Goal: Task Accomplishment & Management: Manage account settings

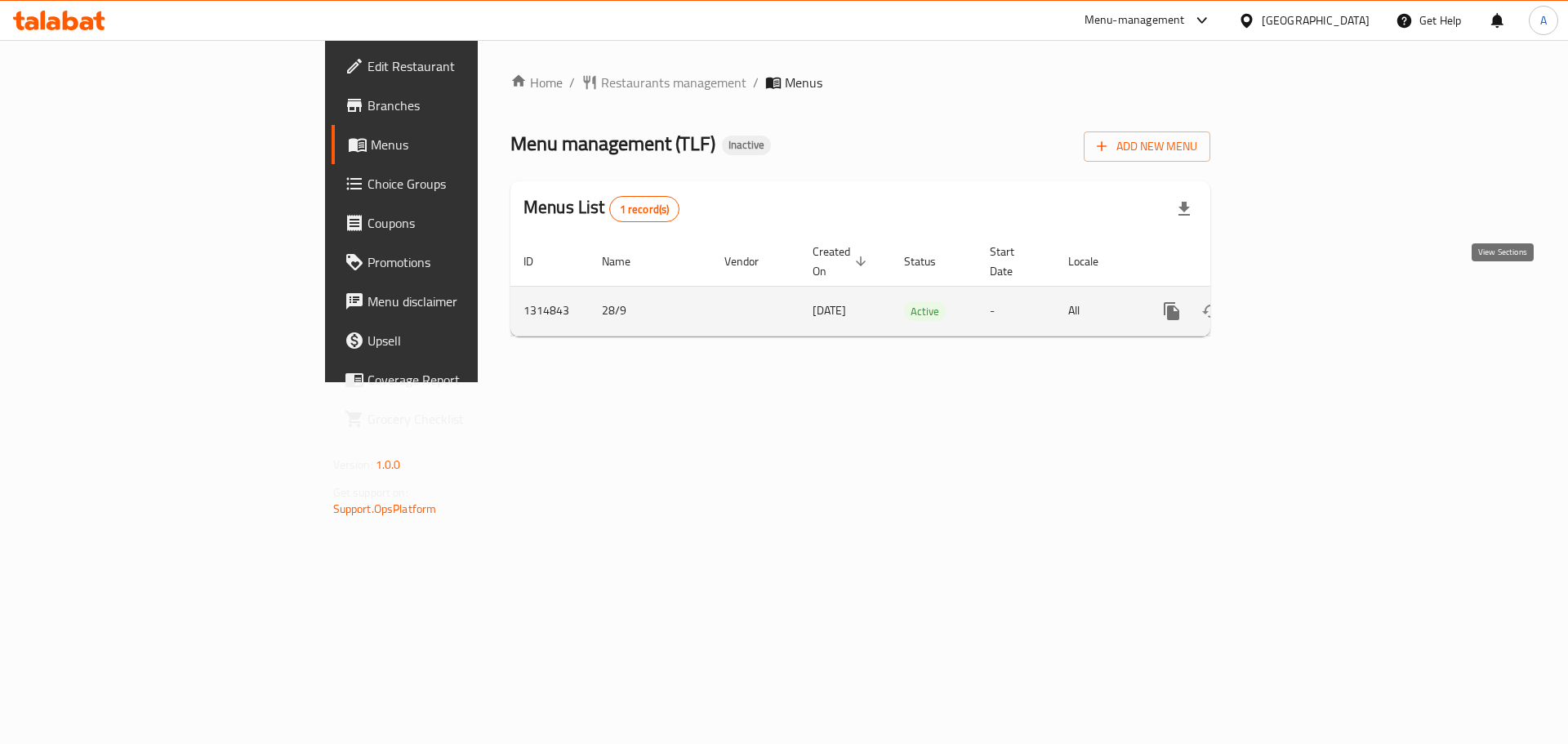
click at [1299, 301] on icon "enhanced table" at bounding box center [1289, 311] width 19 height 19
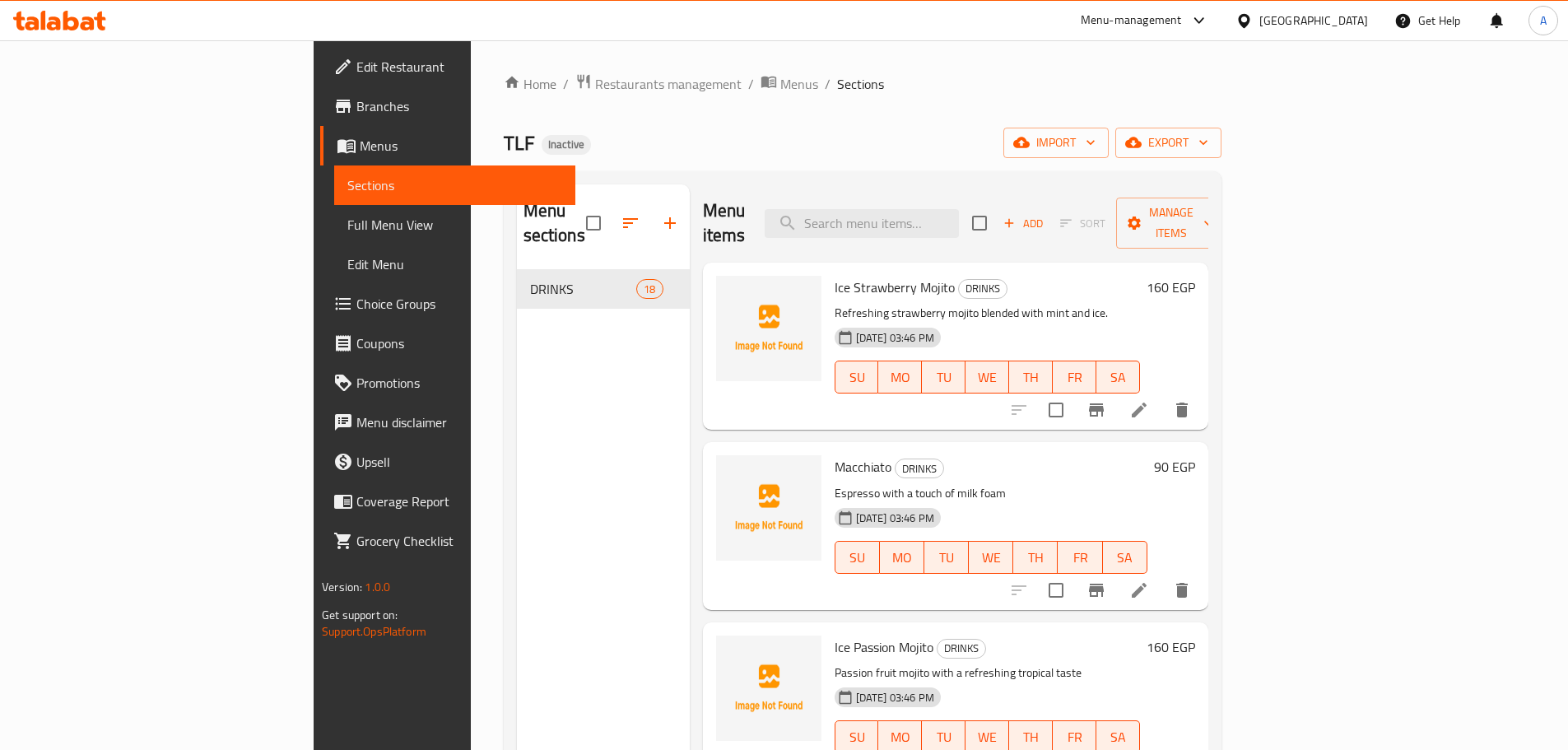
click at [347, 230] on span "Full Menu View" at bounding box center [454, 225] width 215 height 20
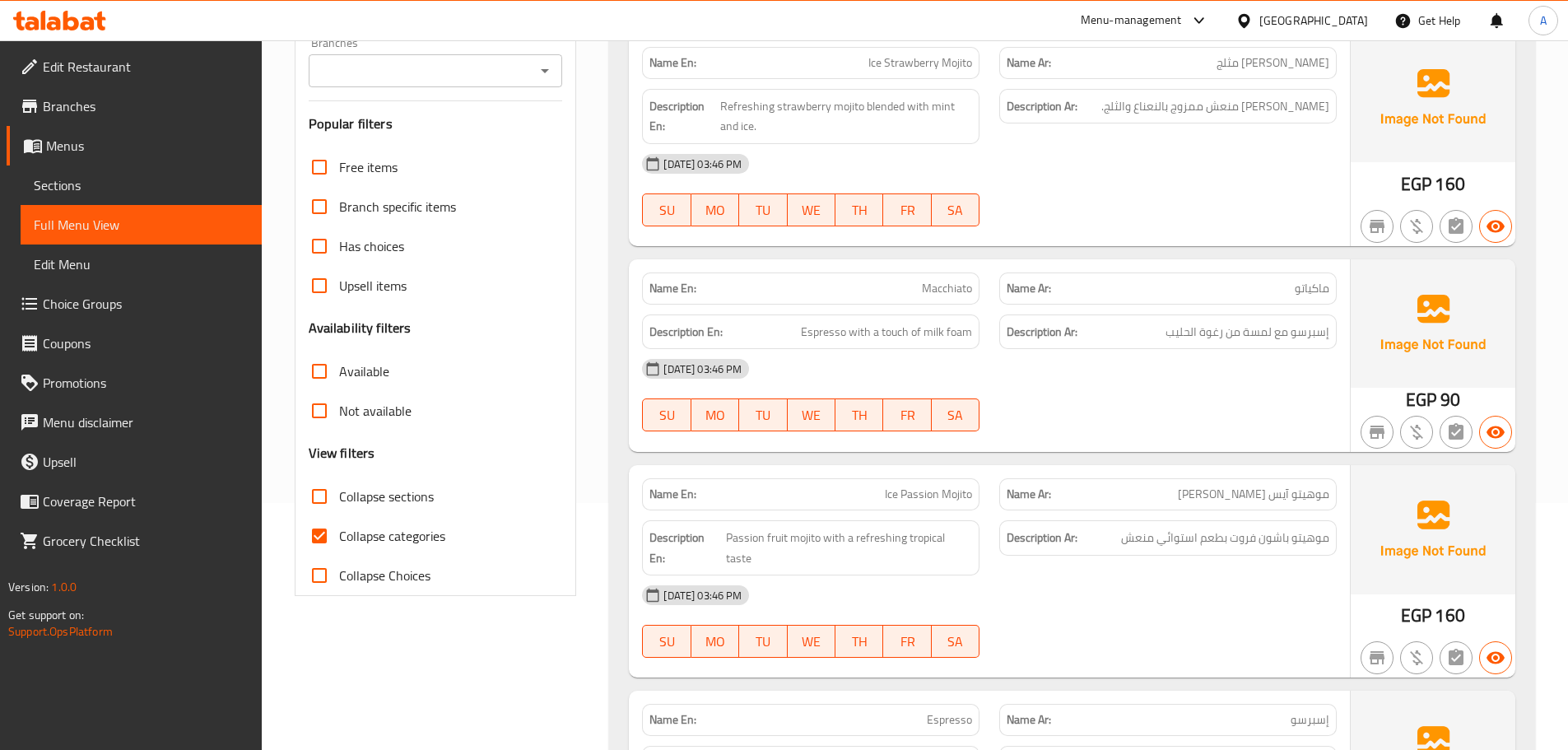
click at [399, 531] on span "Collapse categories" at bounding box center [392, 536] width 106 height 20
click at [339, 531] on input "Collapse categories" at bounding box center [319, 536] width 39 height 39
checkbox input "false"
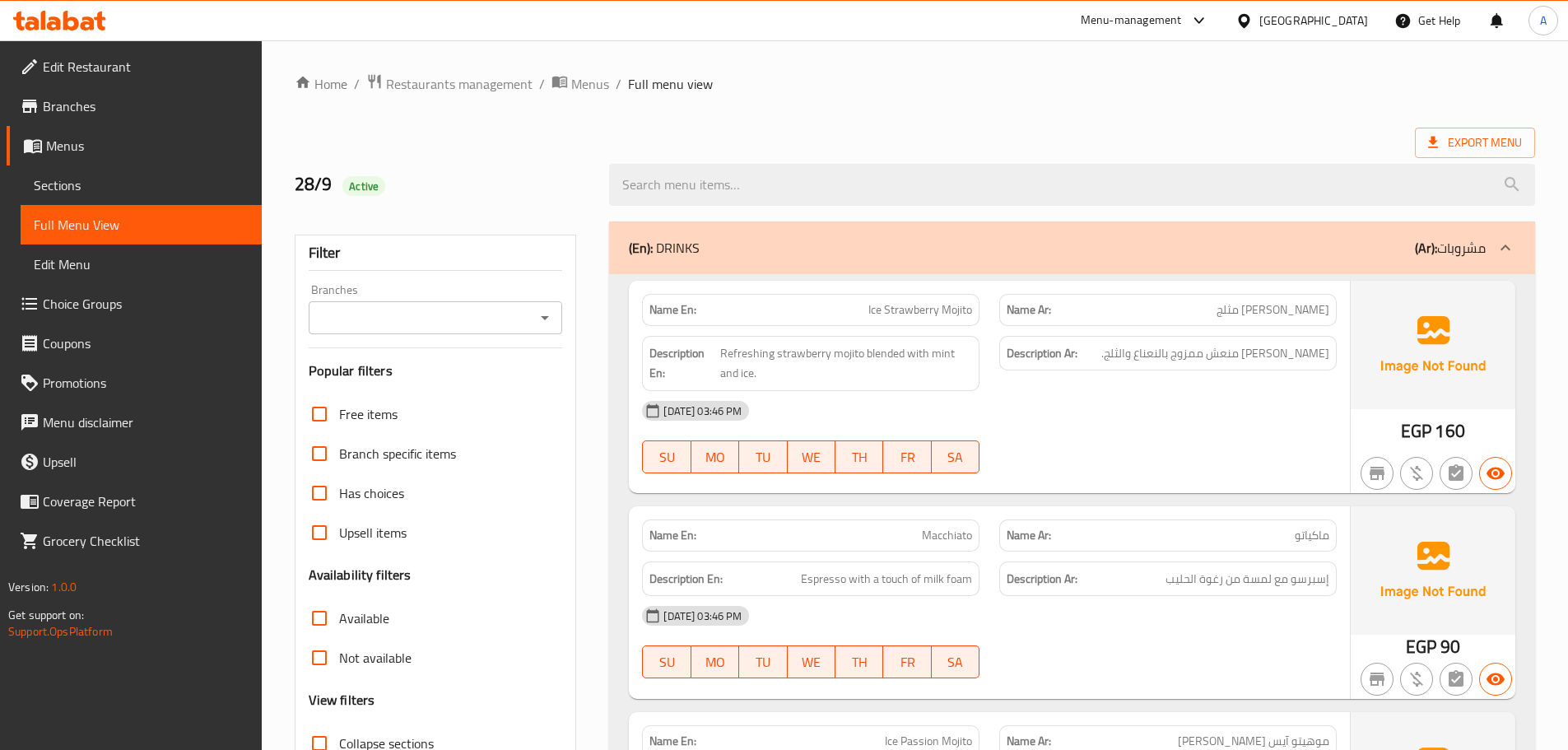
click at [1154, 414] on div "[DATE] 03:46 PM" at bounding box center [989, 411] width 714 height 39
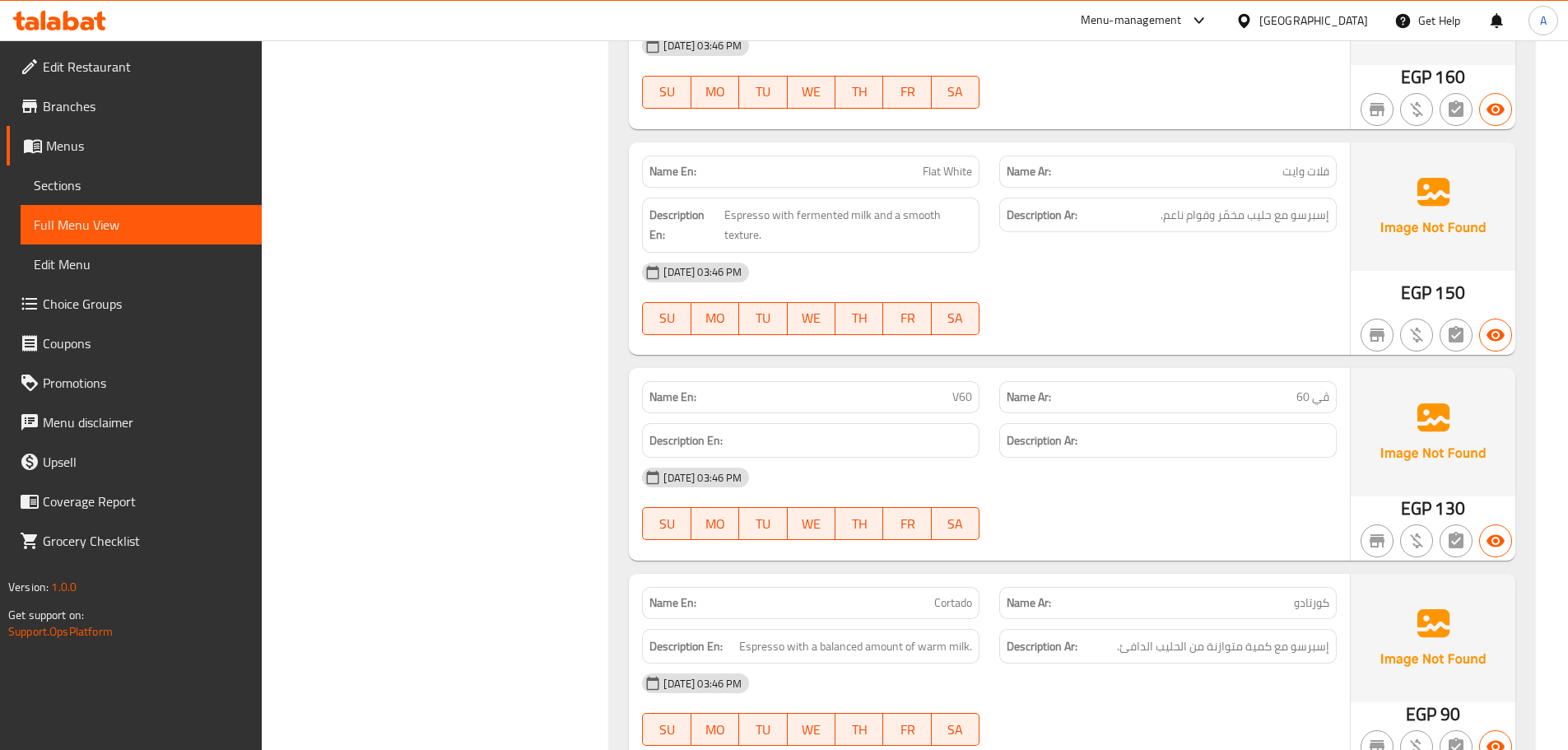
scroll to position [1235, 0]
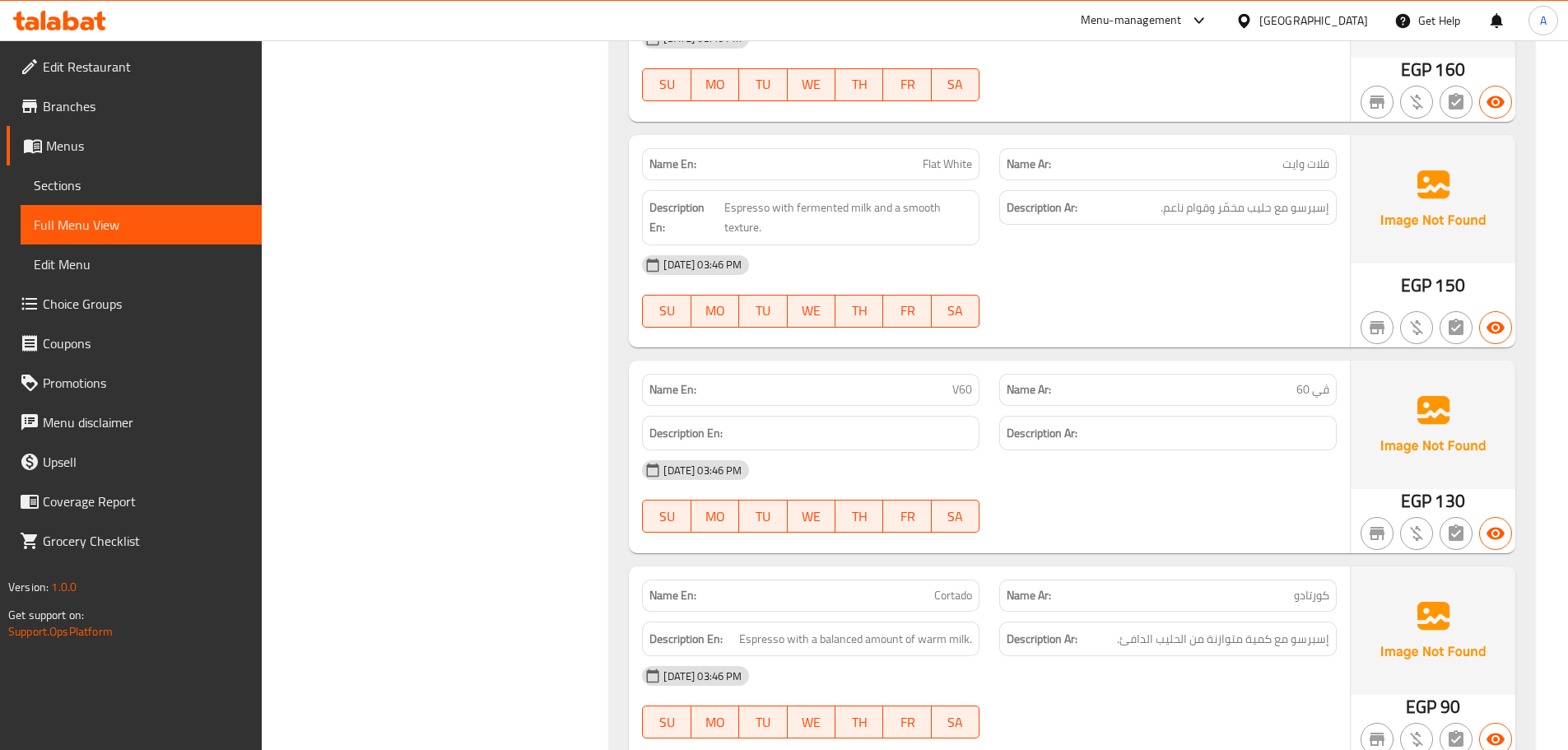
click at [1175, 457] on div "[DATE] 03:46 PM" at bounding box center [989, 470] width 714 height 39
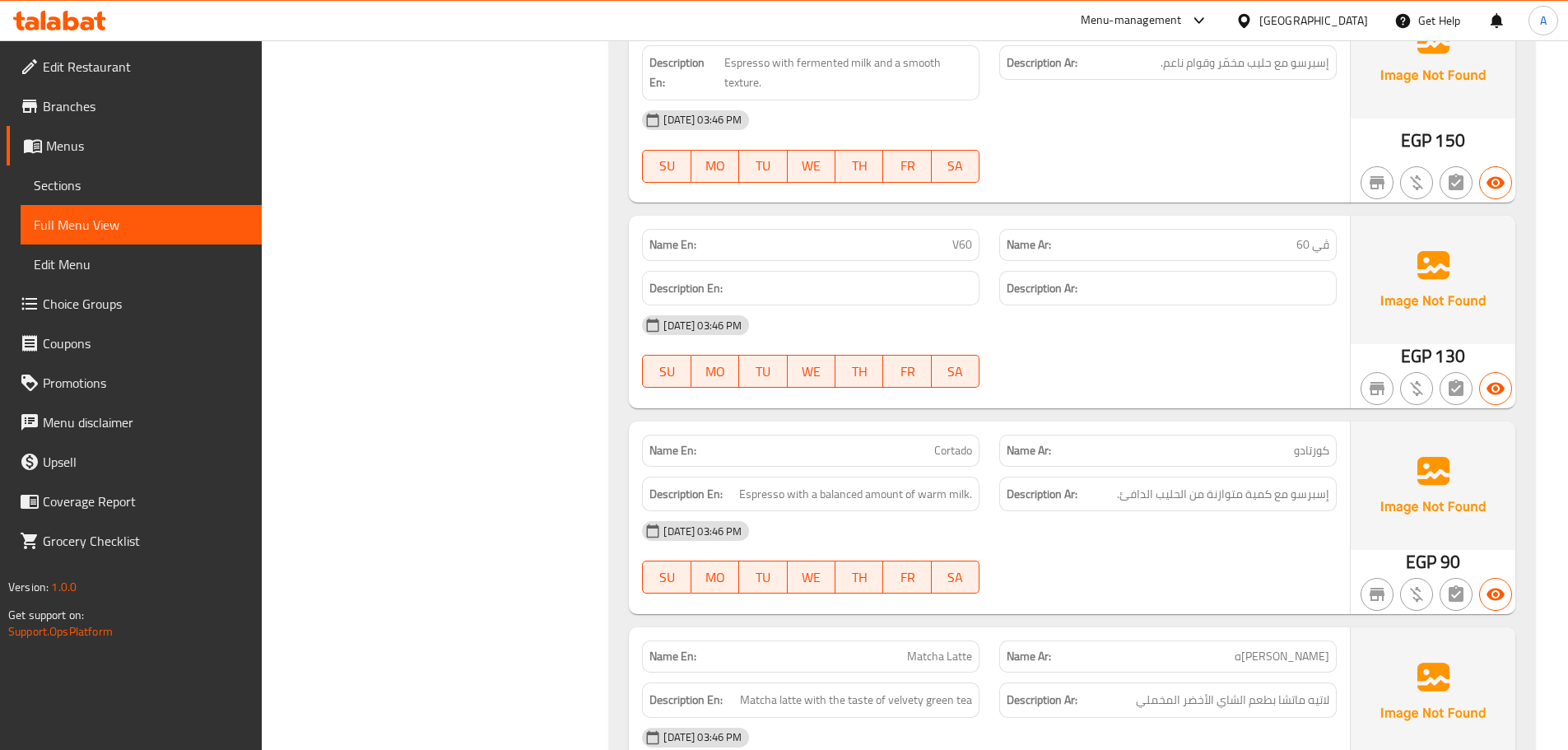
scroll to position [1482, 0]
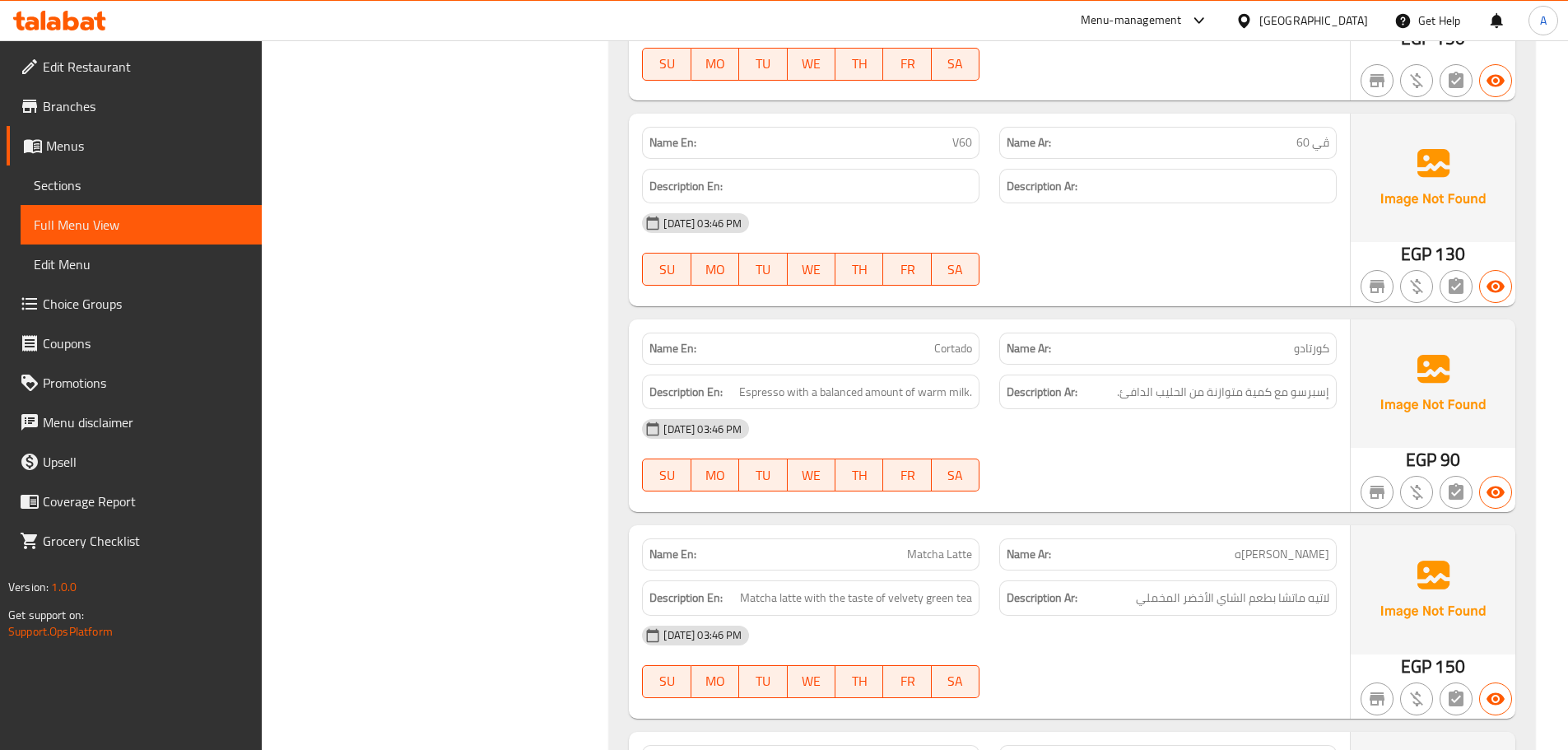
click at [1151, 446] on div "[DATE] 03:46 PM SU MO TU WE TH FR SA" at bounding box center [989, 455] width 714 height 92
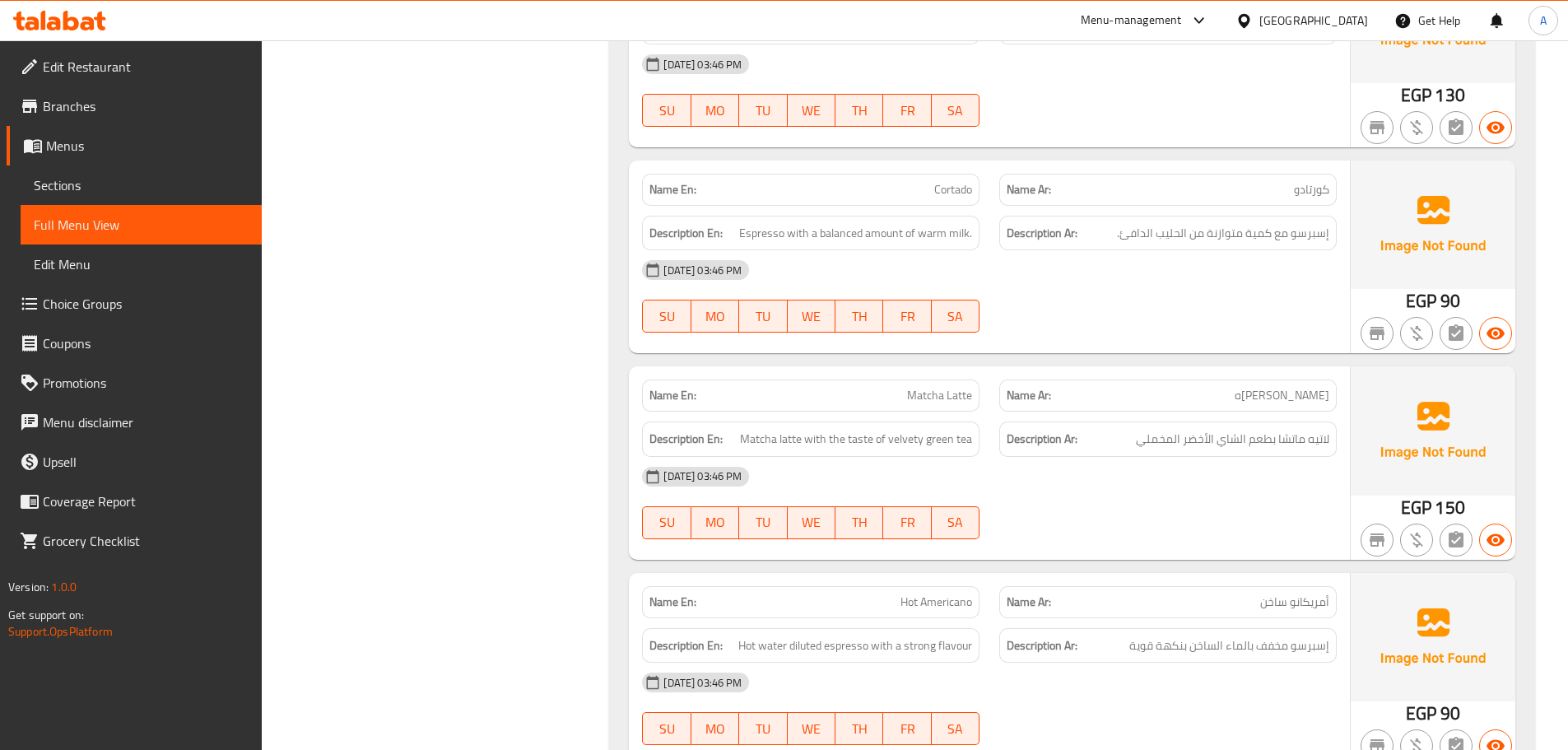
scroll to position [1647, 0]
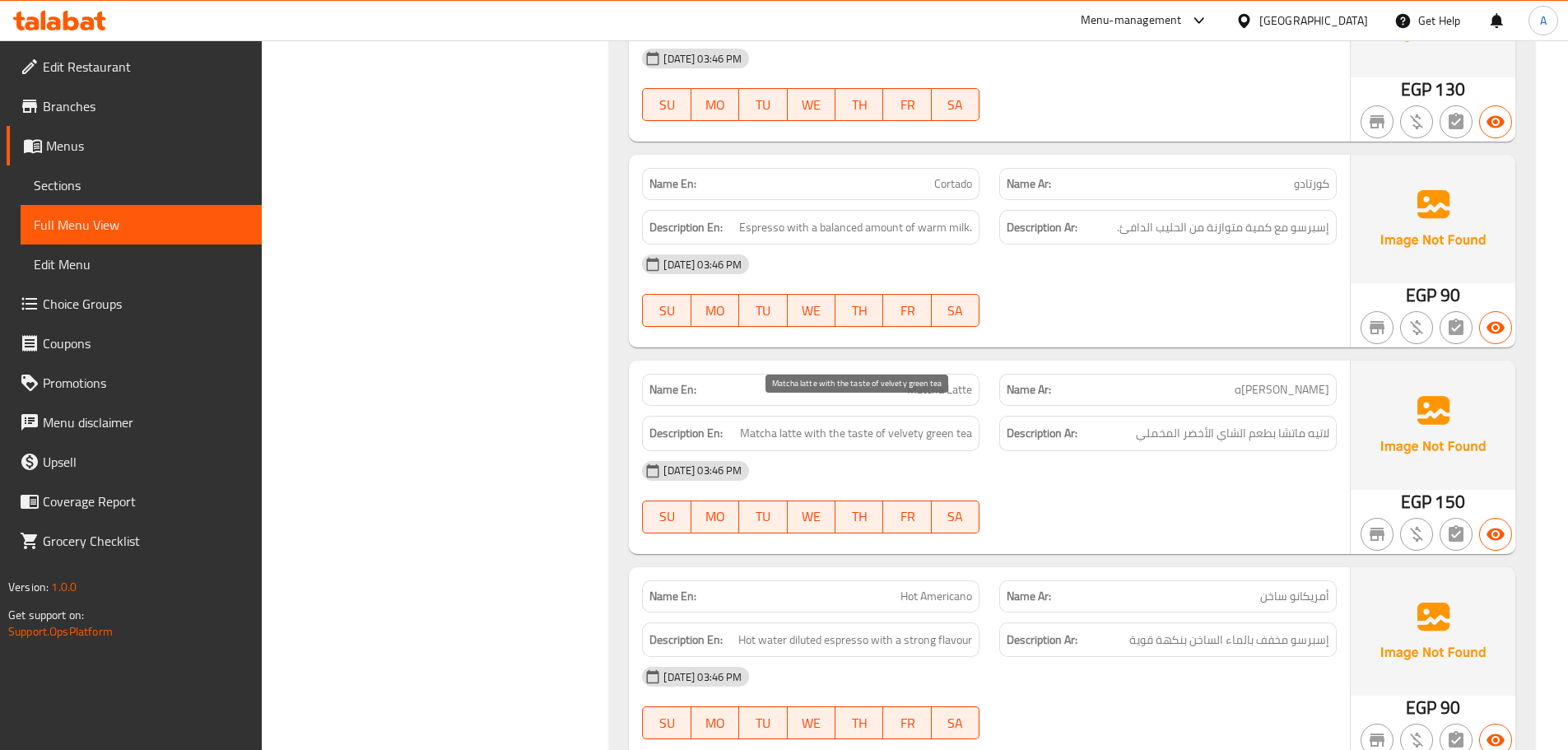
click at [748, 424] on span "Matcha latte with the taste of velvety green tea" at bounding box center [856, 433] width 232 height 21
click at [763, 424] on span "Matcha latte with the taste of velvety green tea" at bounding box center [856, 433] width 232 height 21
click at [921, 381] on span "Matcha Latte" at bounding box center [940, 390] width 65 height 18
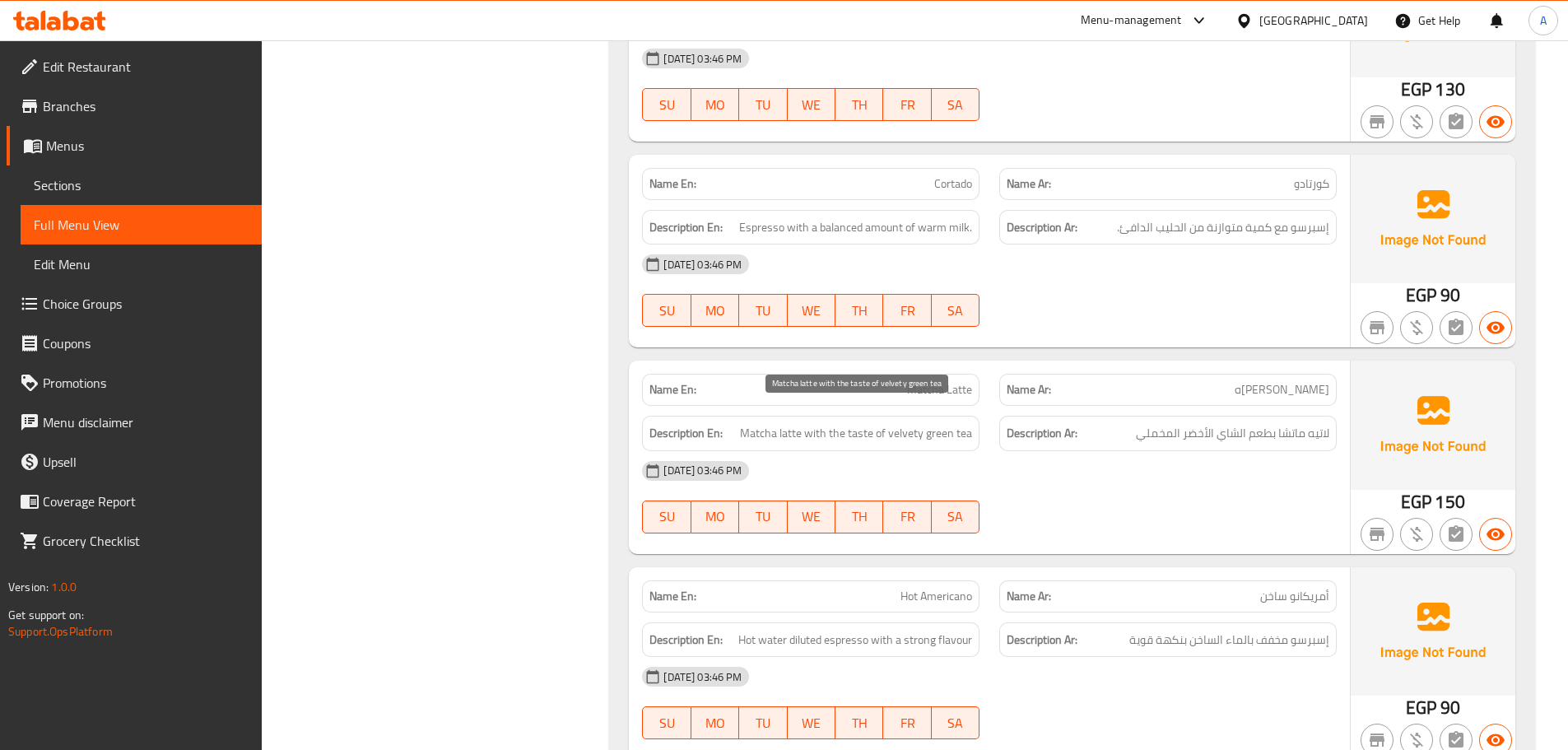
click at [748, 424] on span "Matcha latte with the taste of velvety green tea" at bounding box center [856, 433] width 232 height 21
click at [757, 424] on span "Matcha latte with the taste of velvety green tea" at bounding box center [856, 433] width 232 height 21
copy span "Matcha"
click at [1129, 475] on div "28-09-2025 03:46 PM SU MO TU WE TH FR SA" at bounding box center [989, 497] width 714 height 92
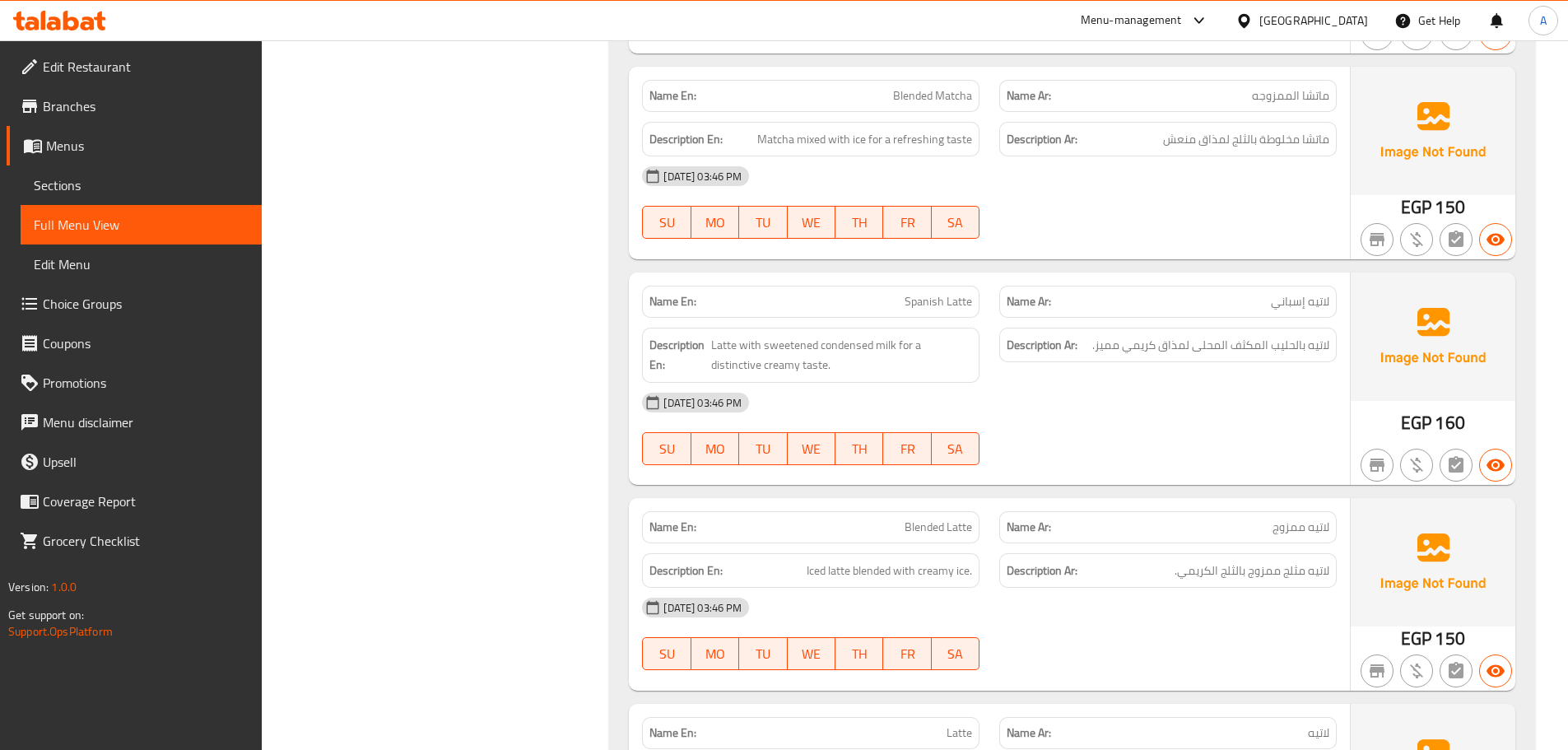
scroll to position [2800, 0]
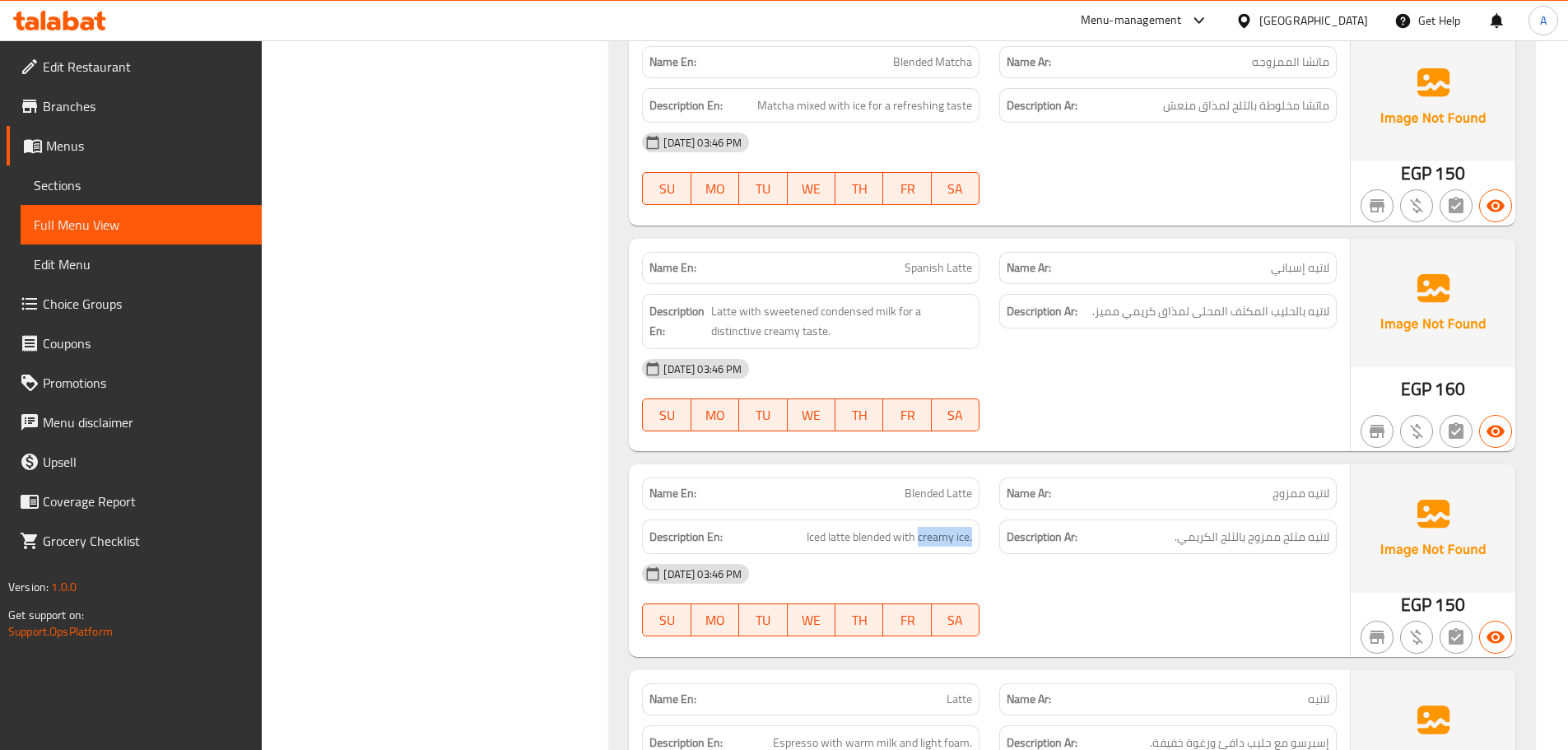
drag, startPoint x: 918, startPoint y: 516, endPoint x: 976, endPoint y: 504, distance: 59.2
click at [999, 516] on div "Description En: Iced latte blended with creamy ice. Description Ar: لاتيه مثلج …" at bounding box center [989, 537] width 714 height 55
copy span "creamy ice."
click at [1199, 626] on div at bounding box center [1168, 636] width 358 height 20
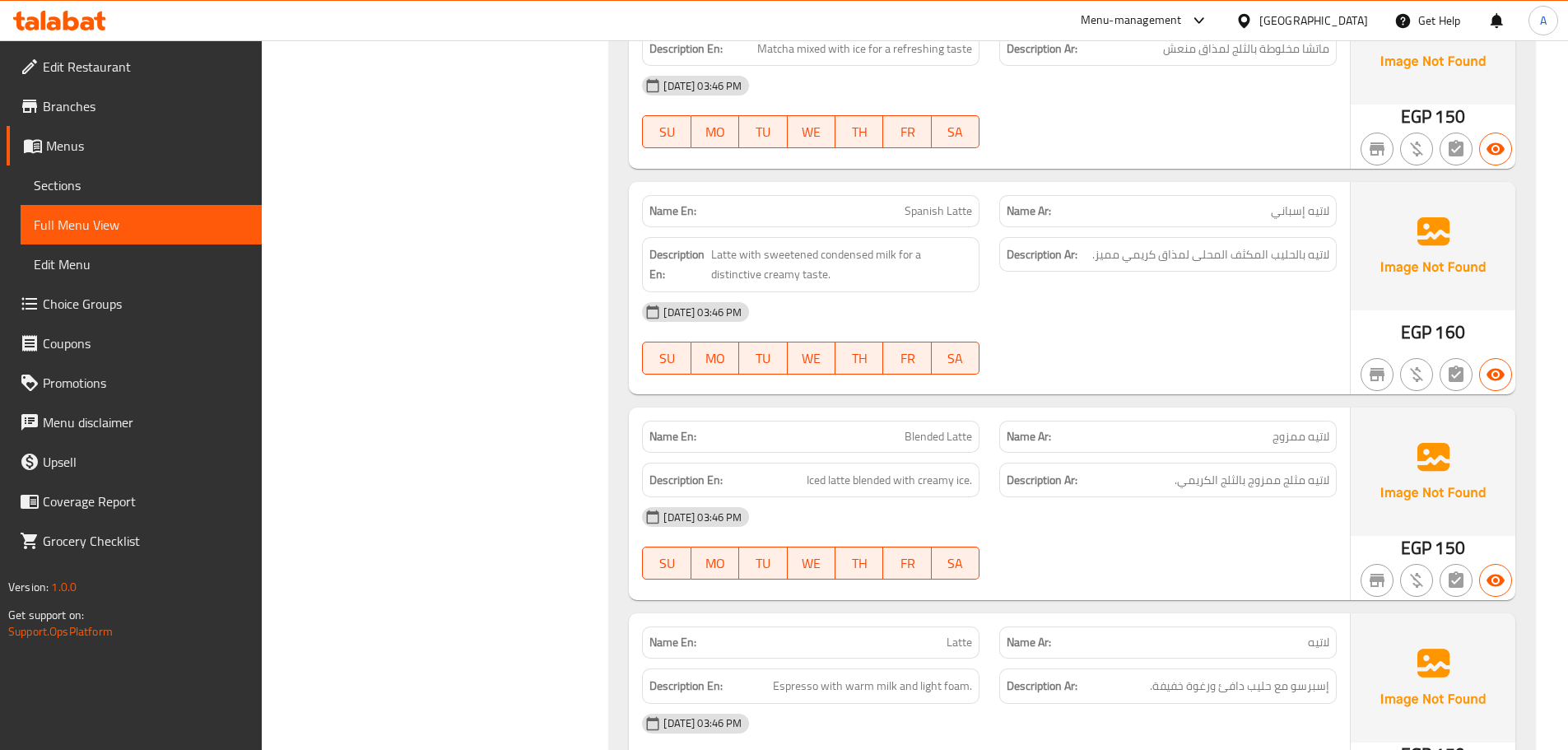
scroll to position [2795, 0]
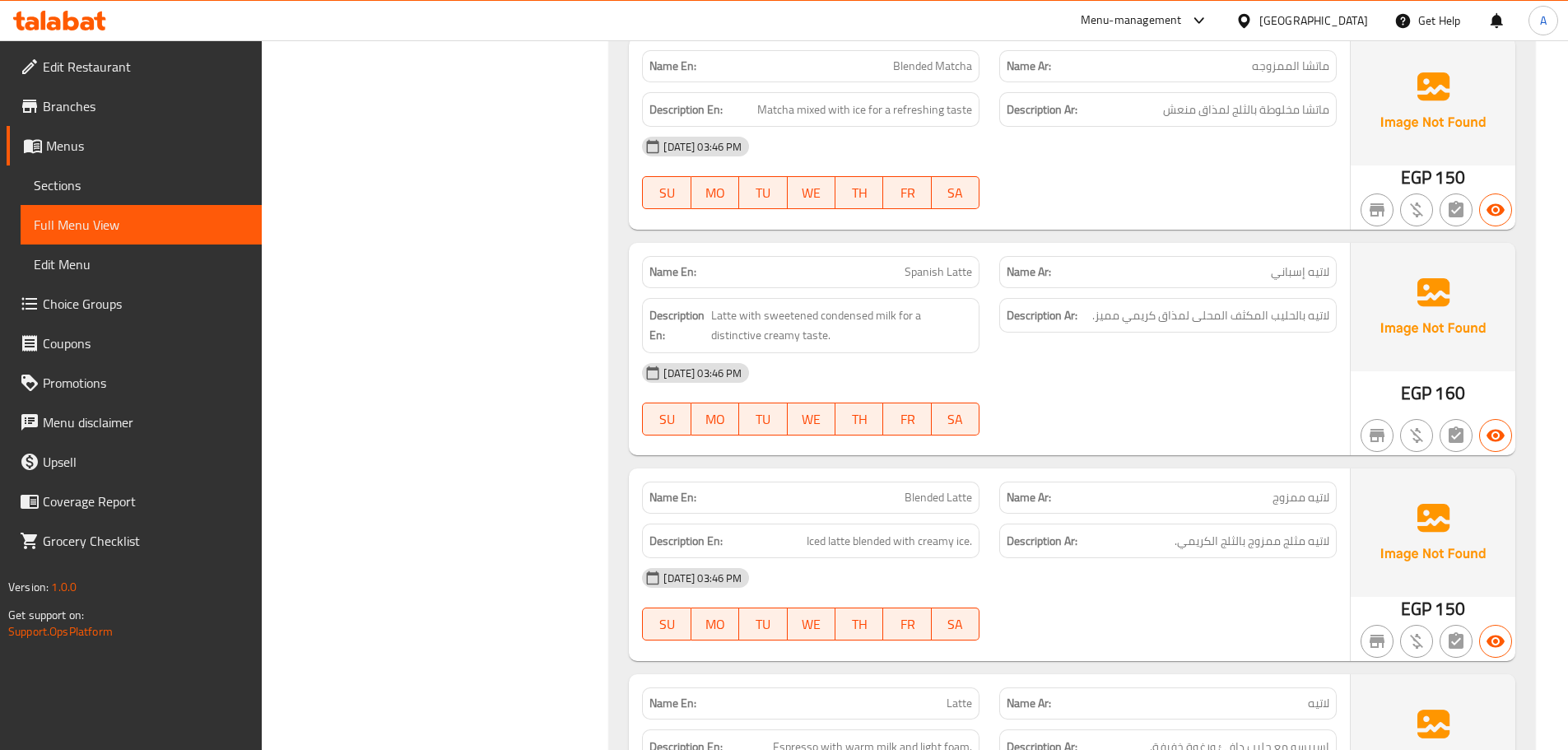
drag, startPoint x: 1205, startPoint y: 605, endPoint x: 1158, endPoint y: 361, distance: 248.5
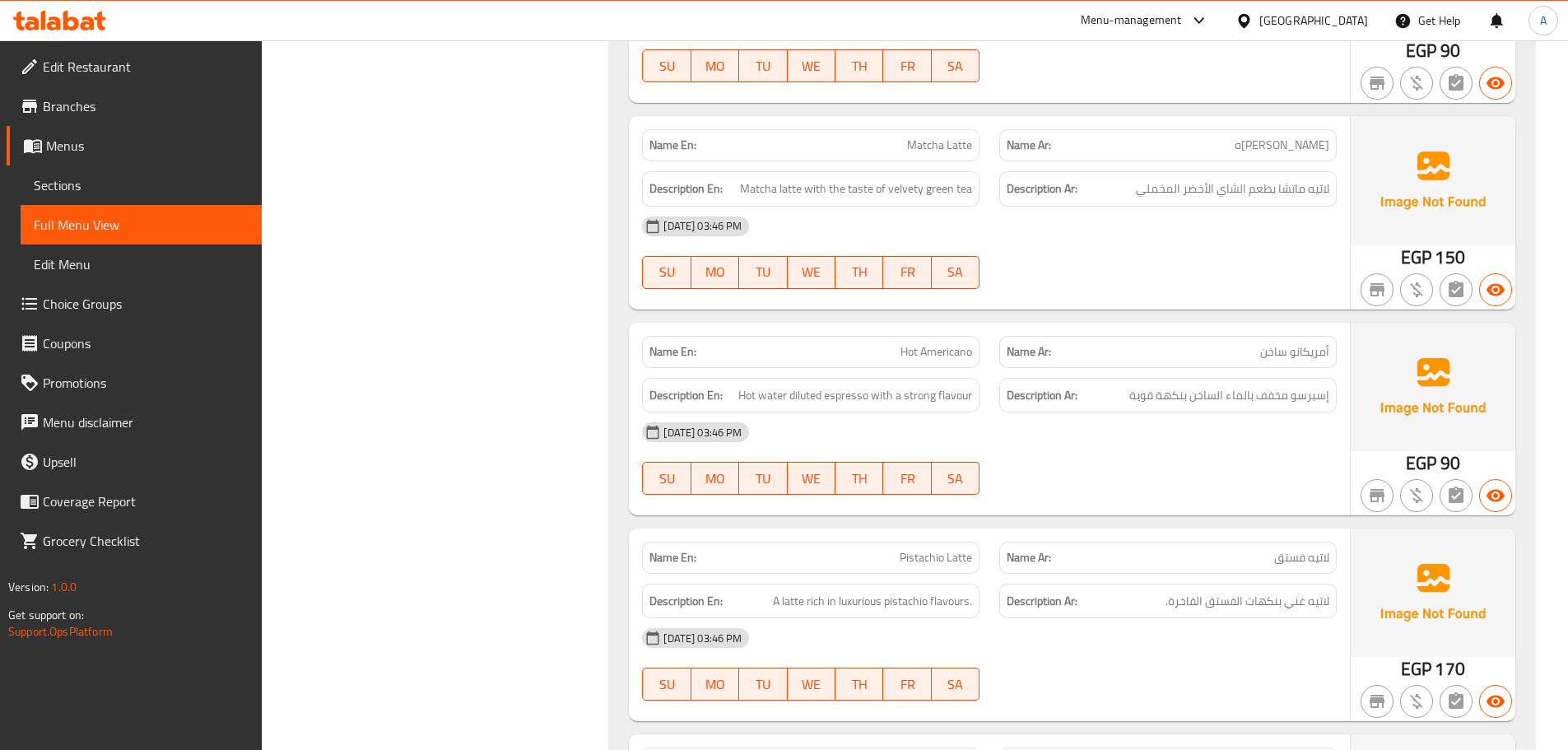
scroll to position [0, 0]
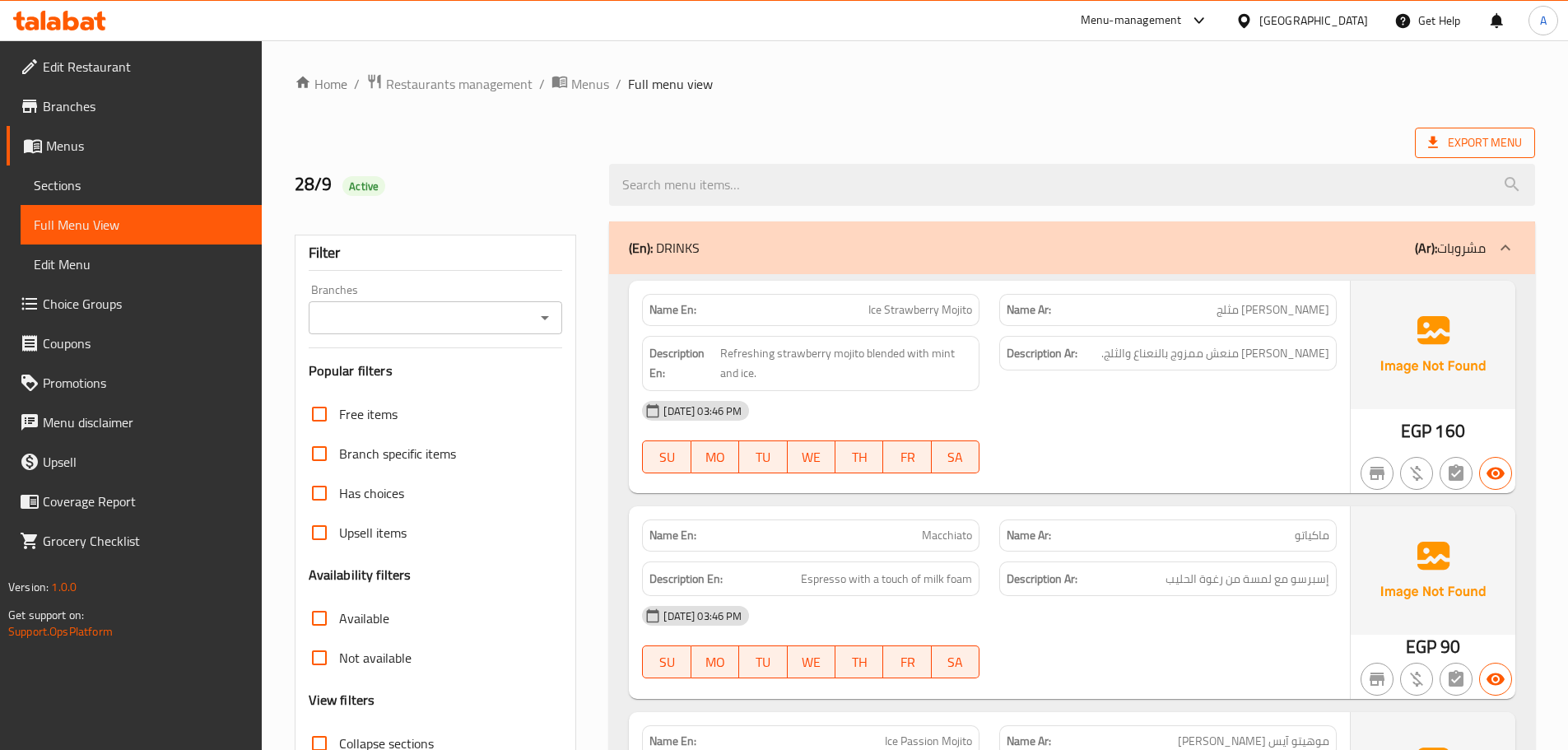
click at [1517, 157] on span "Export Menu" at bounding box center [1475, 142] width 121 height 30
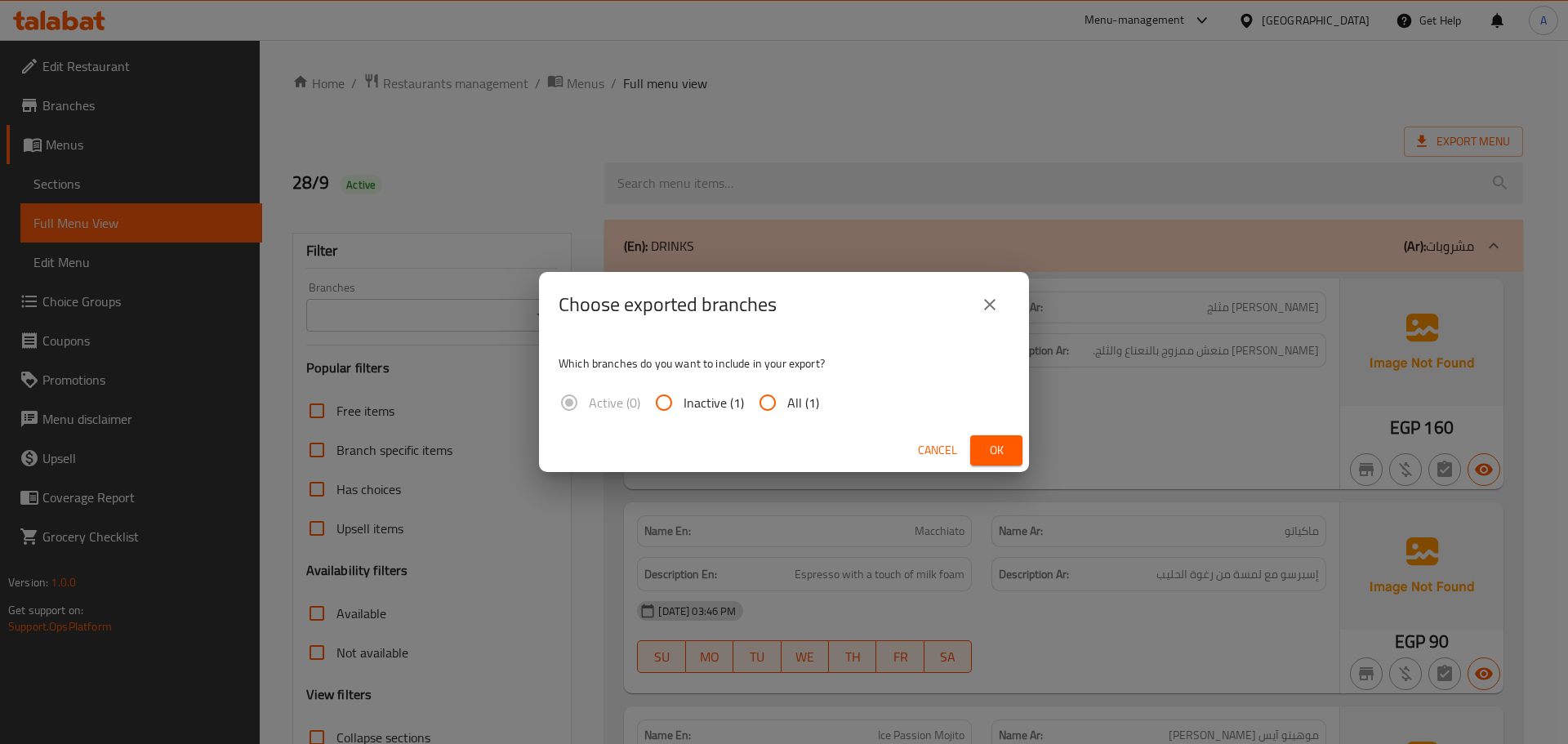
click at [791, 408] on span "All (1)" at bounding box center [803, 403] width 32 height 19
click at [787, 408] on input "All (1)" at bounding box center [767, 403] width 39 height 39
radio input "true"
click at [1002, 443] on span "Ok" at bounding box center [995, 450] width 26 height 20
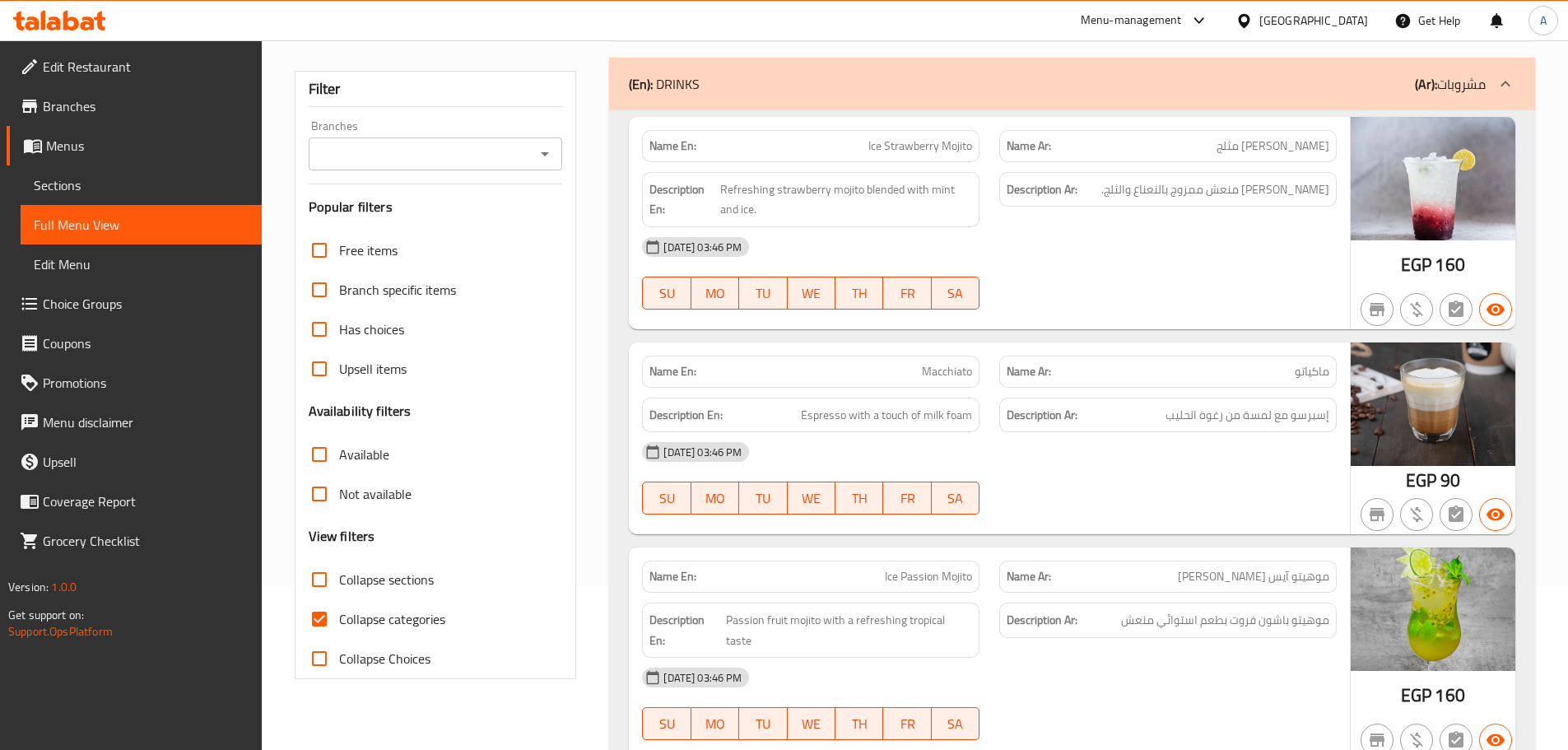
scroll to position [329, 0]
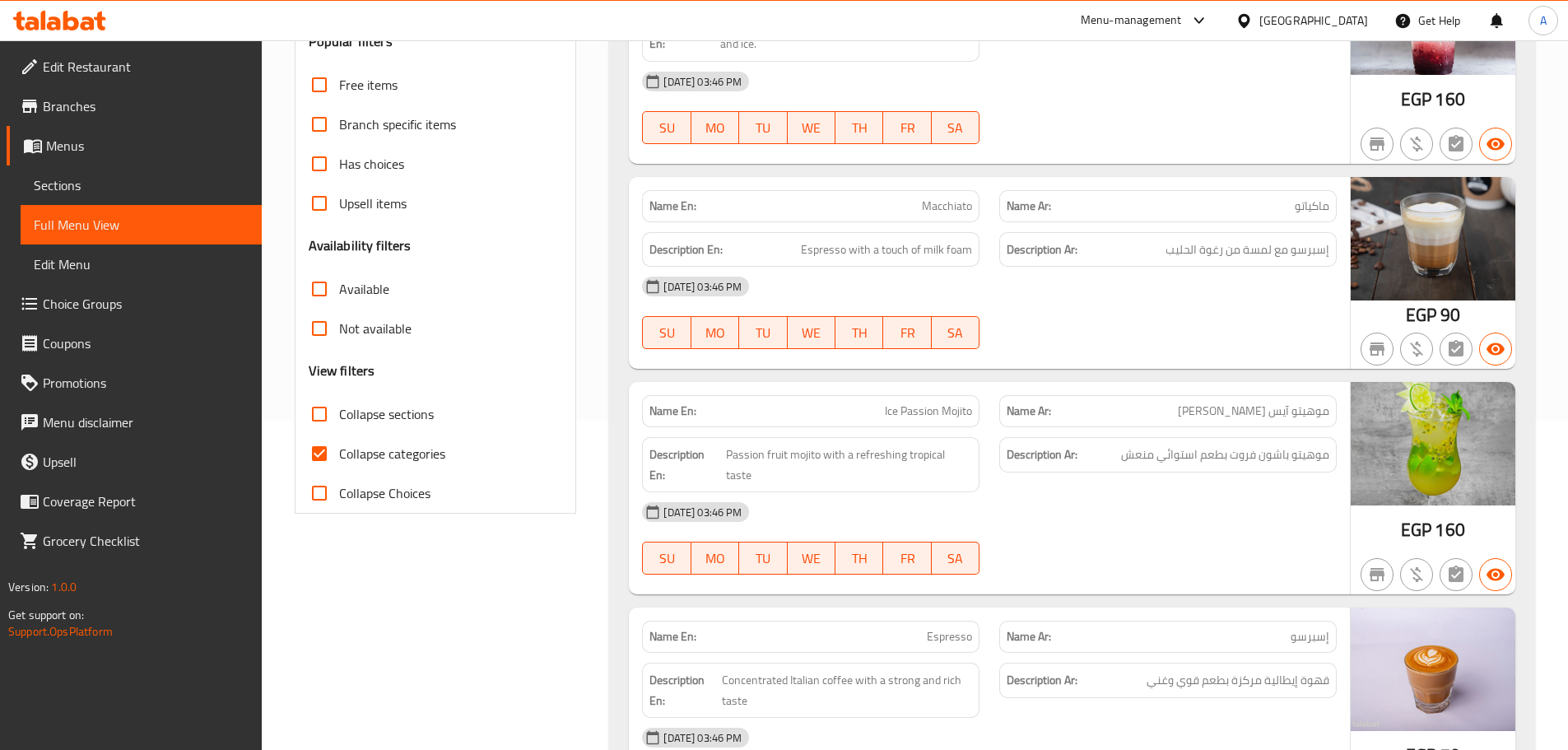
click at [348, 433] on label "Collapse sections" at bounding box center [367, 414] width 134 height 39
click at [339, 433] on input "Collapse sections" at bounding box center [319, 414] width 39 height 39
checkbox input "true"
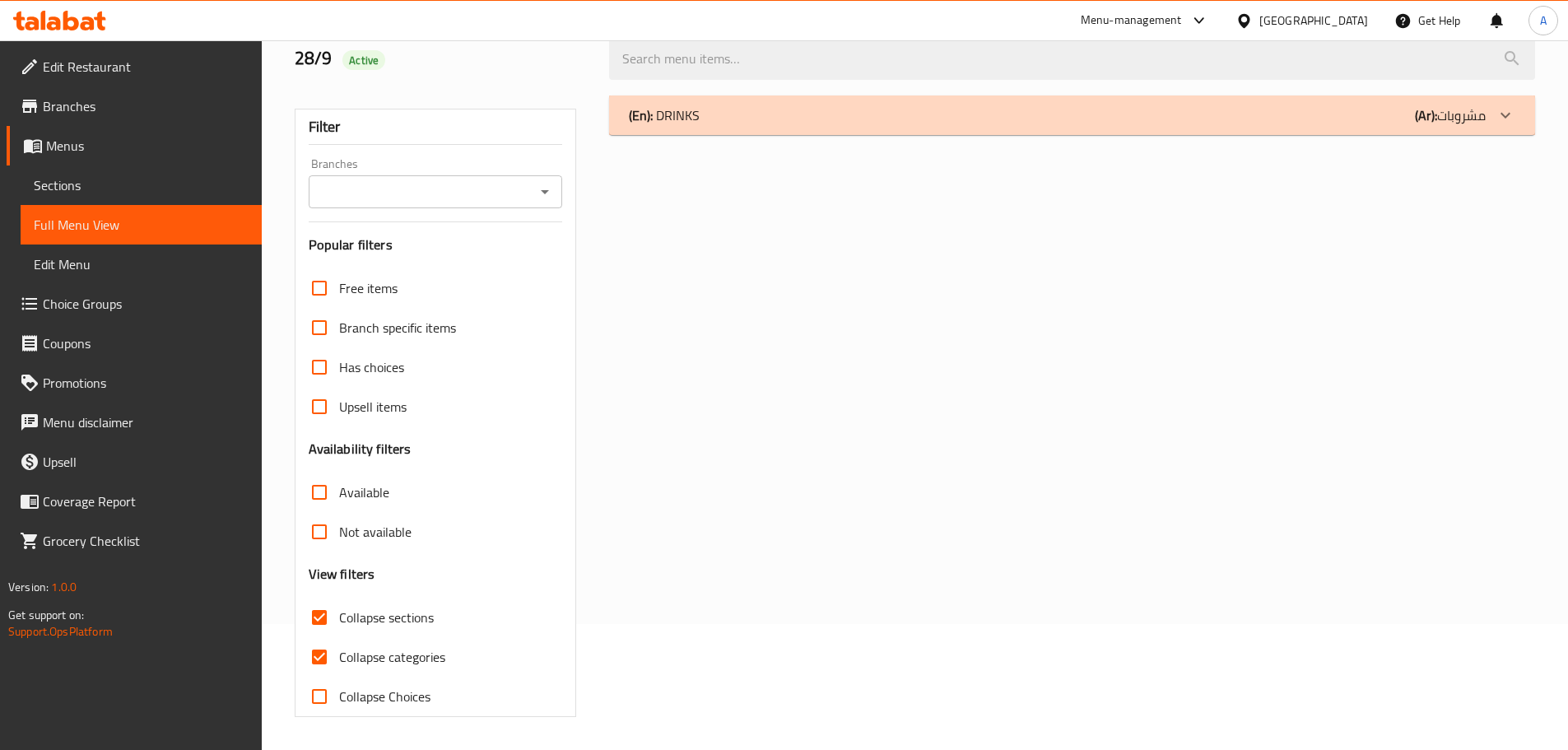
scroll to position [126, 0]
click at [383, 640] on label "Collapse categories" at bounding box center [372, 657] width 146 height 39
click at [339, 640] on input "Collapse categories" at bounding box center [319, 657] width 39 height 39
checkbox input "false"
click at [392, 621] on span "Collapse sections" at bounding box center [386, 618] width 95 height 20
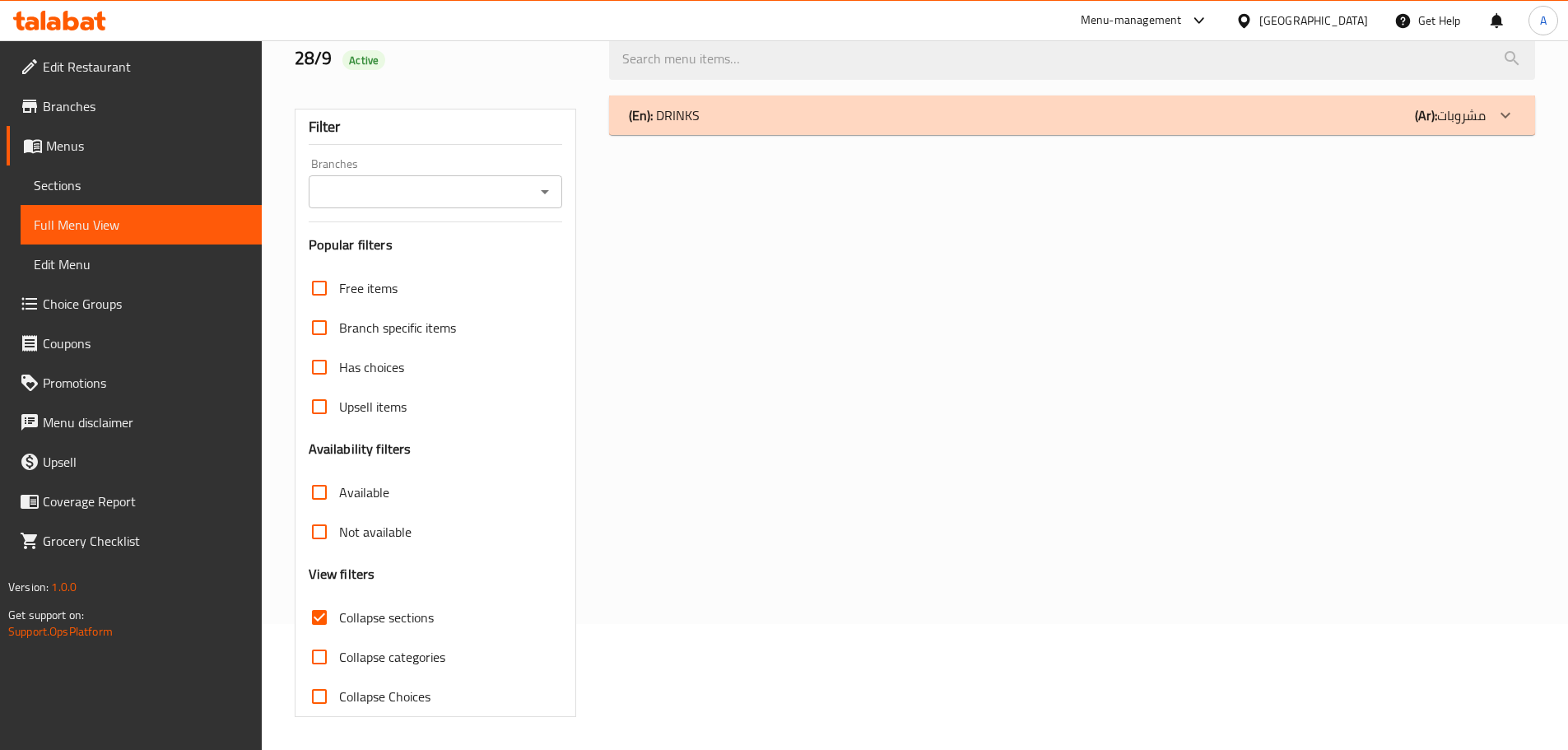
click at [339, 621] on input "Collapse sections" at bounding box center [319, 618] width 39 height 39
checkbox input "false"
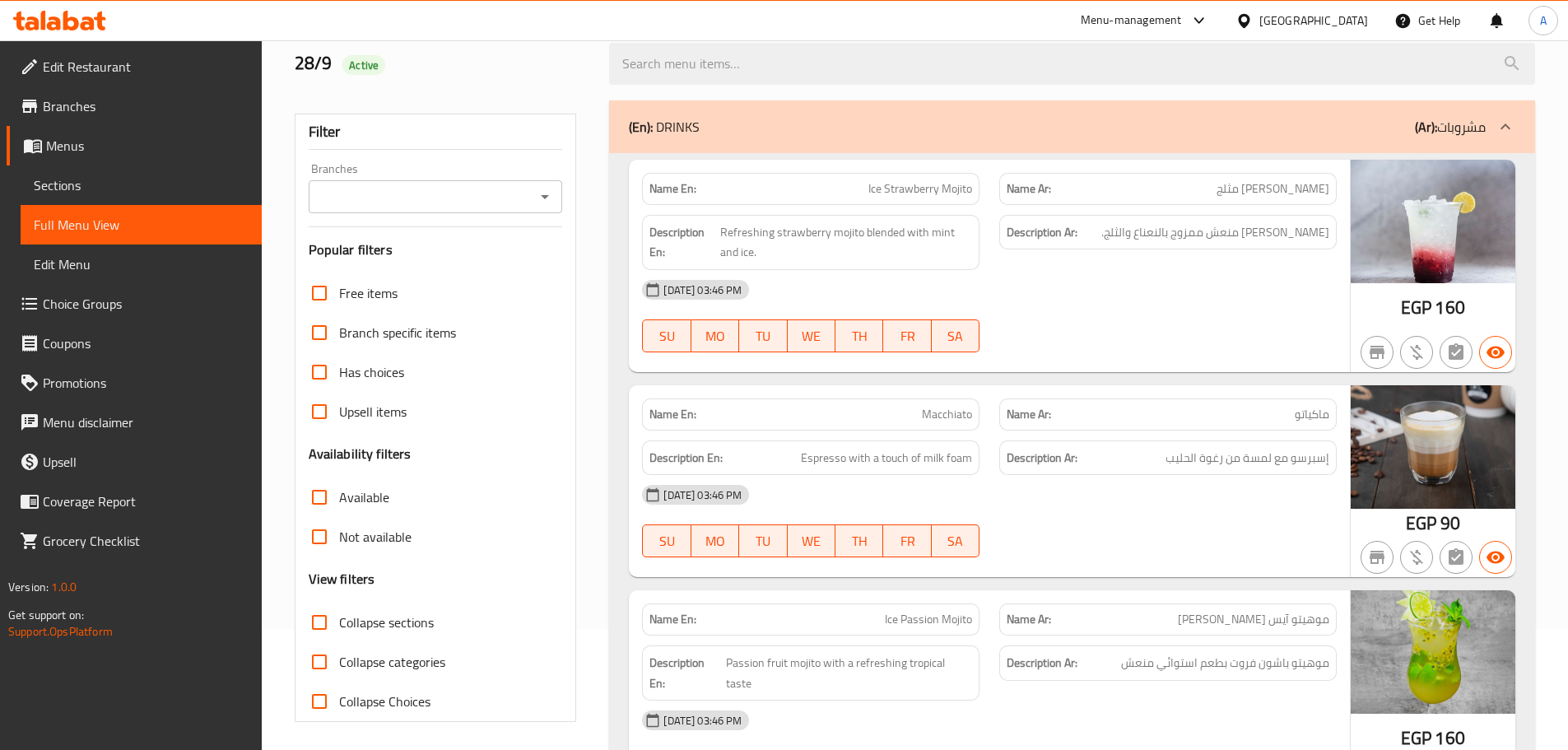
scroll to position [0, 0]
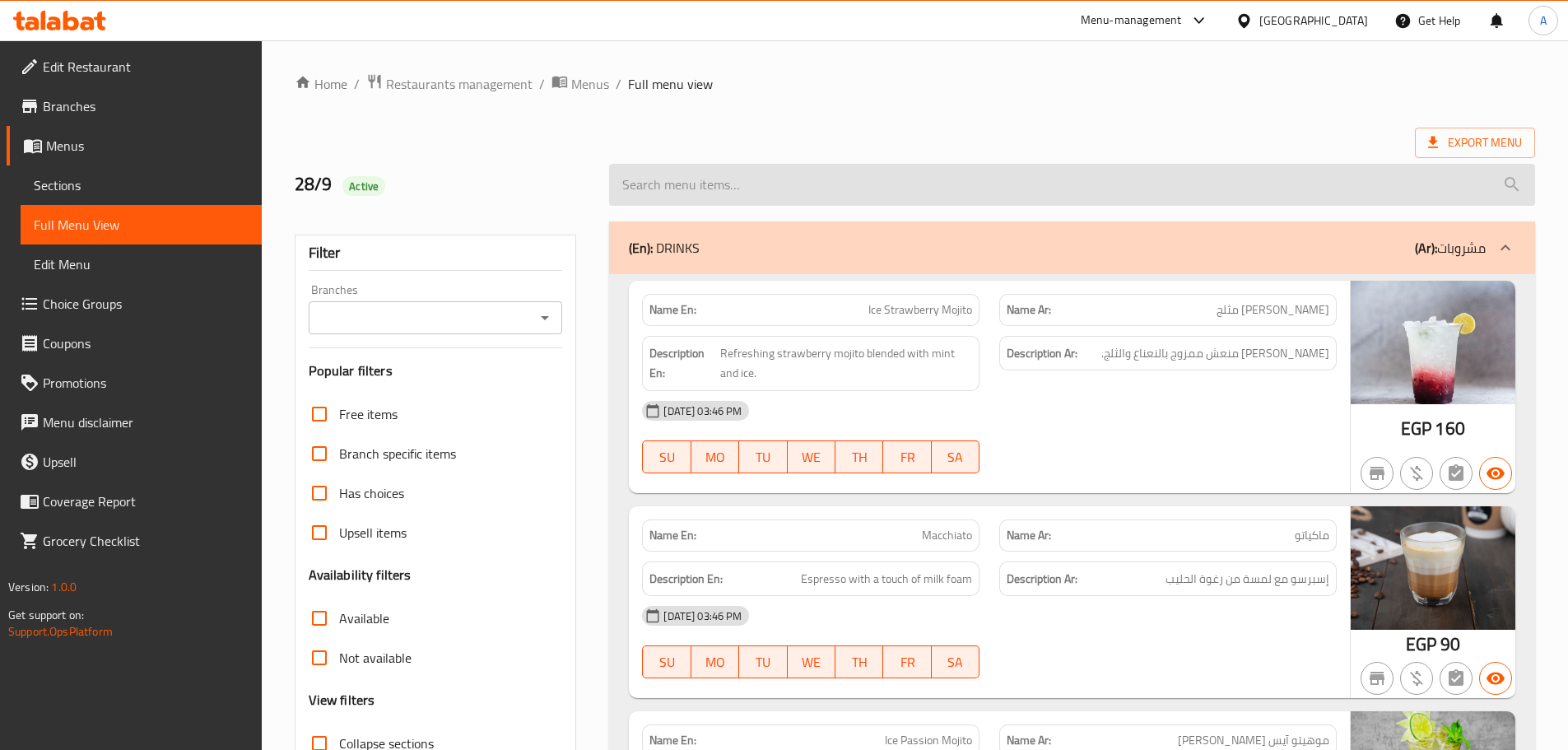
drag, startPoint x: 1234, startPoint y: 201, endPoint x: 1231, endPoint y: 360, distance: 159.0
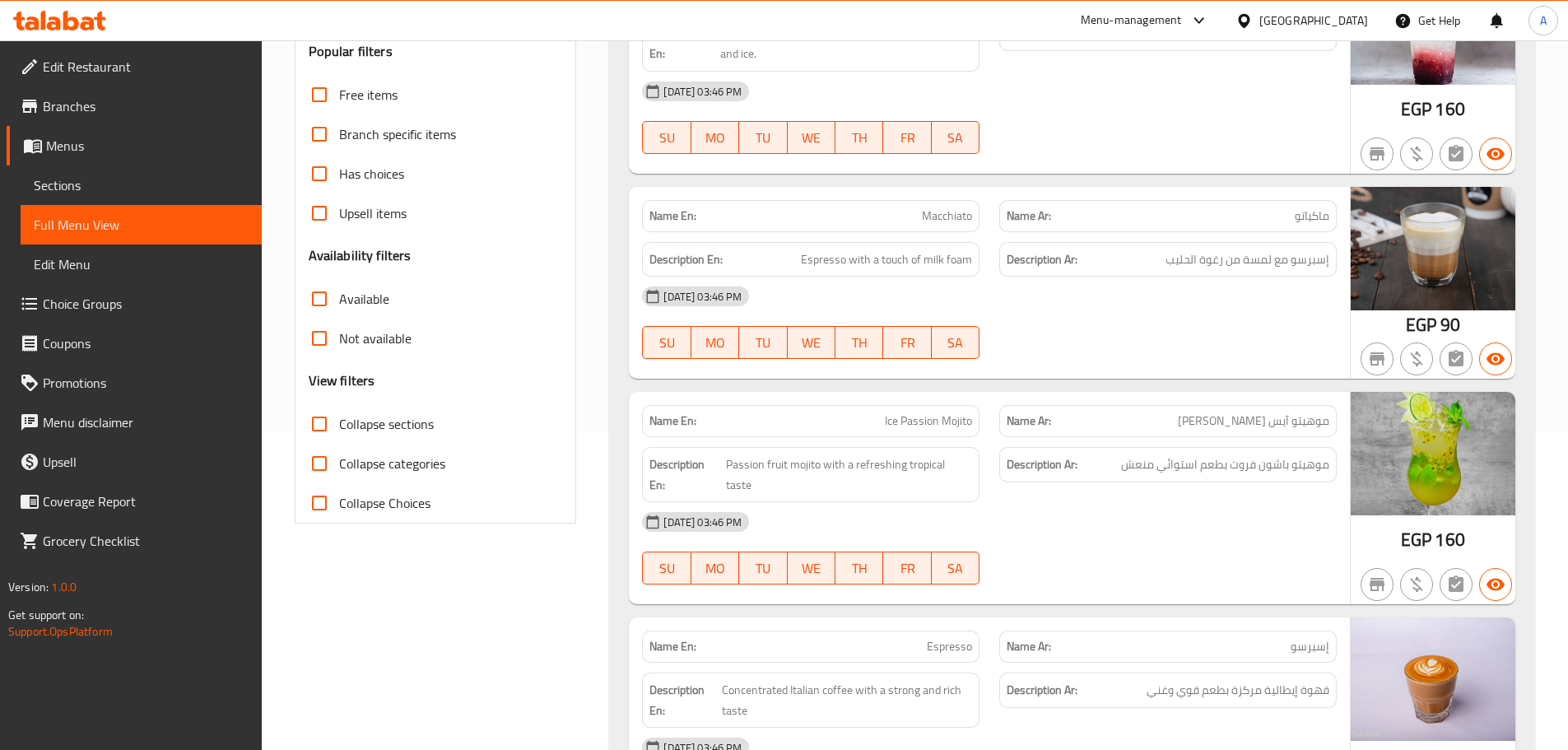
scroll to position [329, 0]
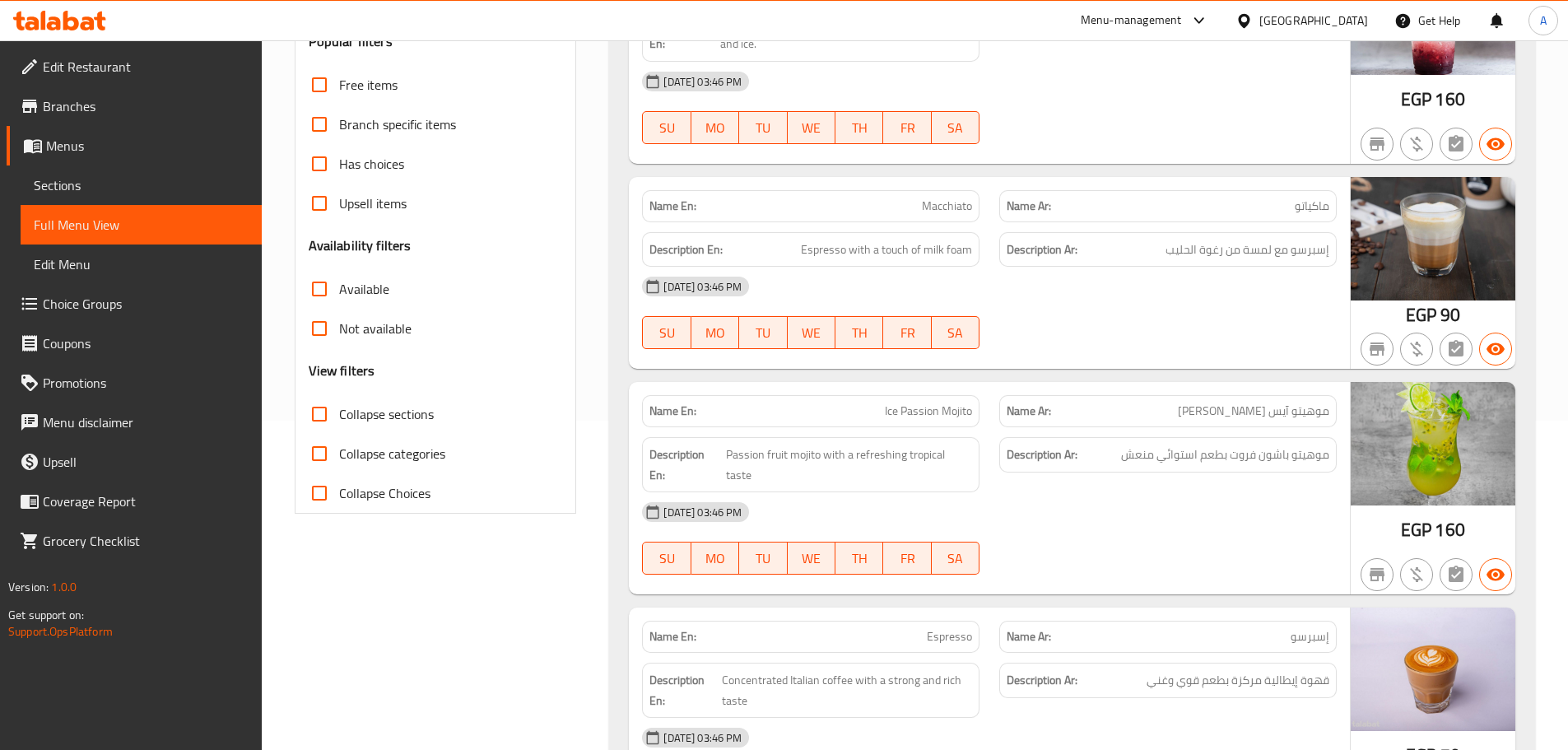
click at [818, 492] on div "[DATE] 03:46 PM" at bounding box center [989, 512] width 714 height 39
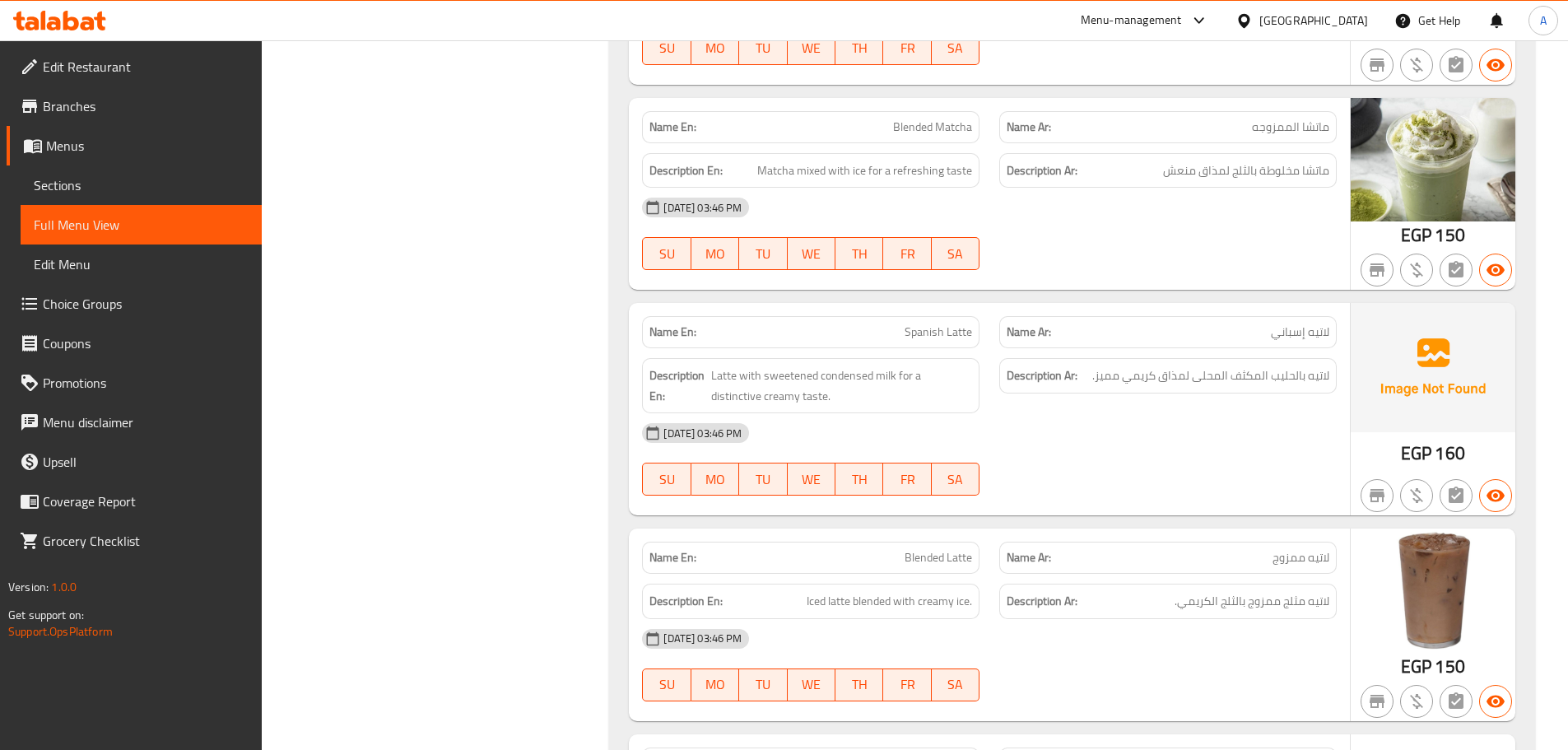
click at [915, 583] on div "Description En: Iced latte blended with creamy ice." at bounding box center [810, 601] width 337 height 35
click at [915, 591] on span "Iced latte blended with creamy ice." at bounding box center [889, 601] width 166 height 21
copy span "Iced latte blended with creamy ice."
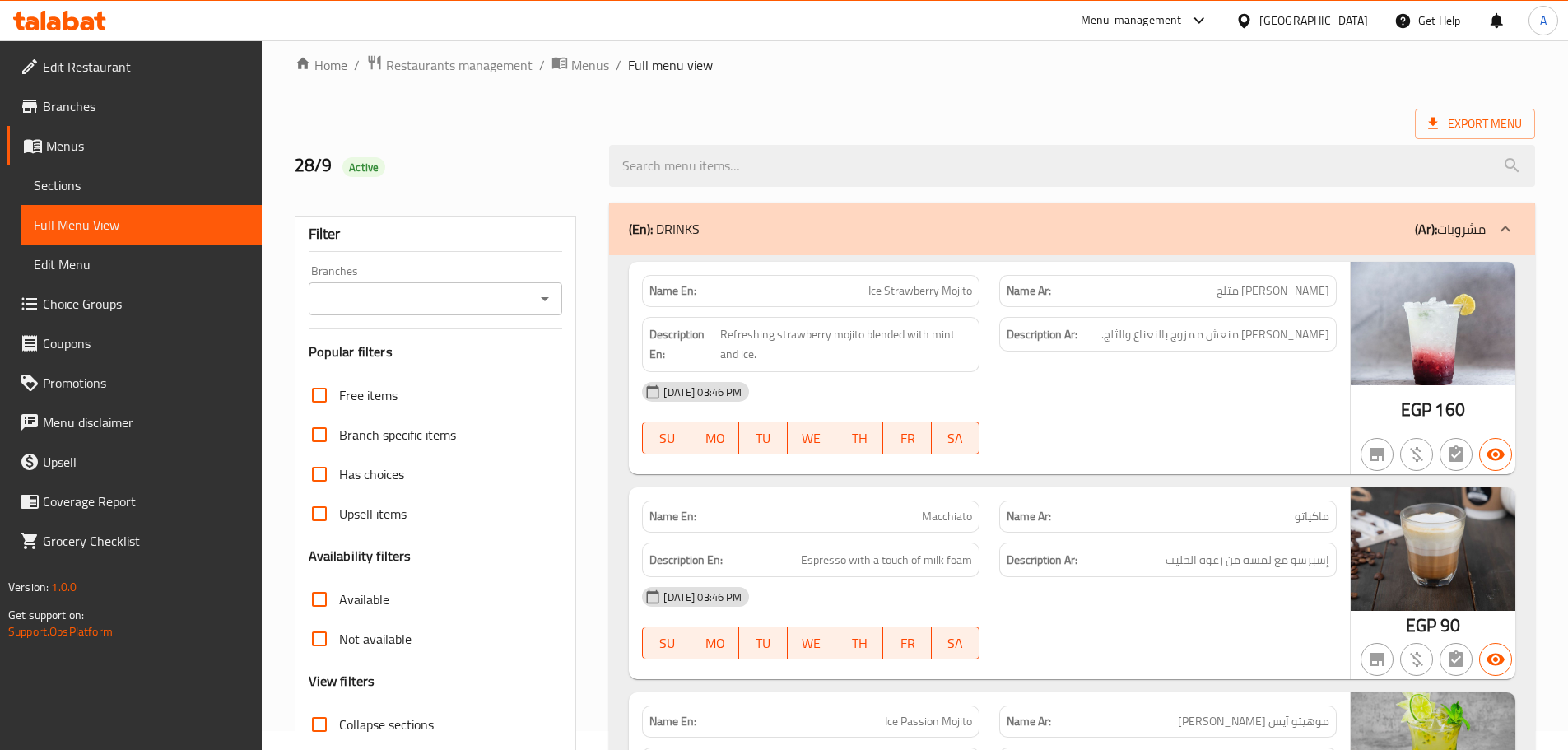
scroll to position [0, 0]
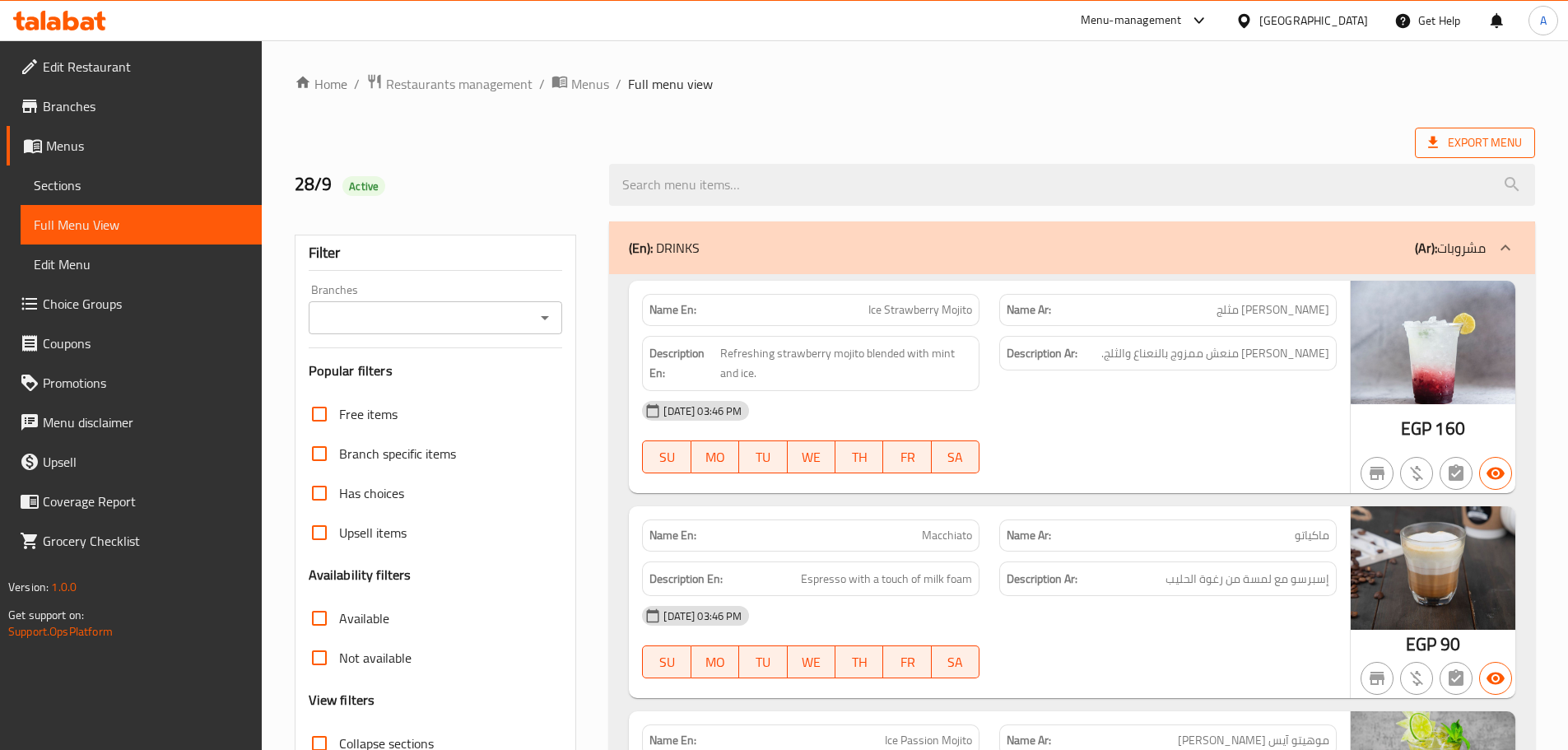
click at [1468, 129] on span "Export Menu" at bounding box center [1475, 142] width 121 height 30
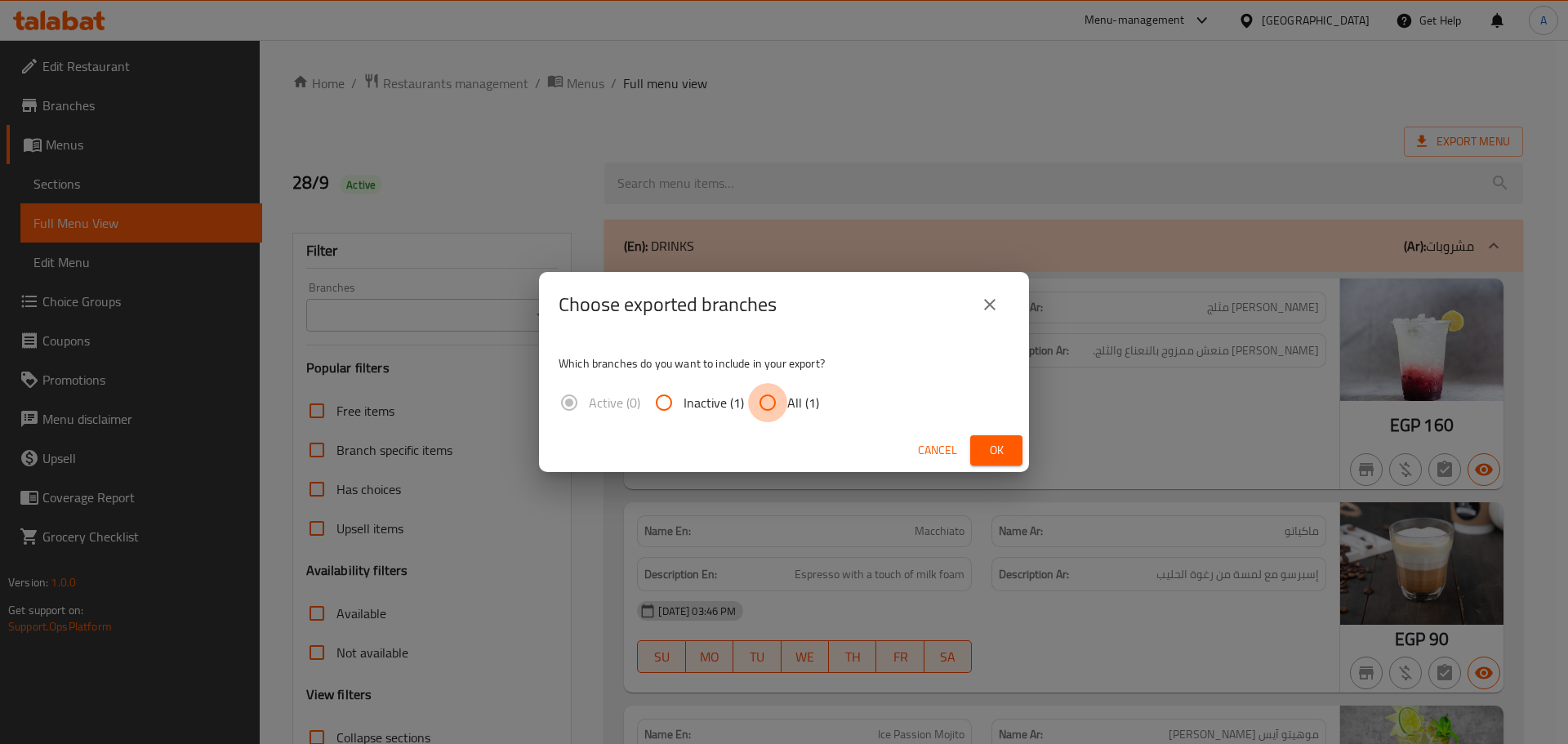
click at [757, 407] on input "All (1)" at bounding box center [767, 403] width 39 height 39
radio input "true"
click at [979, 441] on button "Ok" at bounding box center [996, 450] width 52 height 30
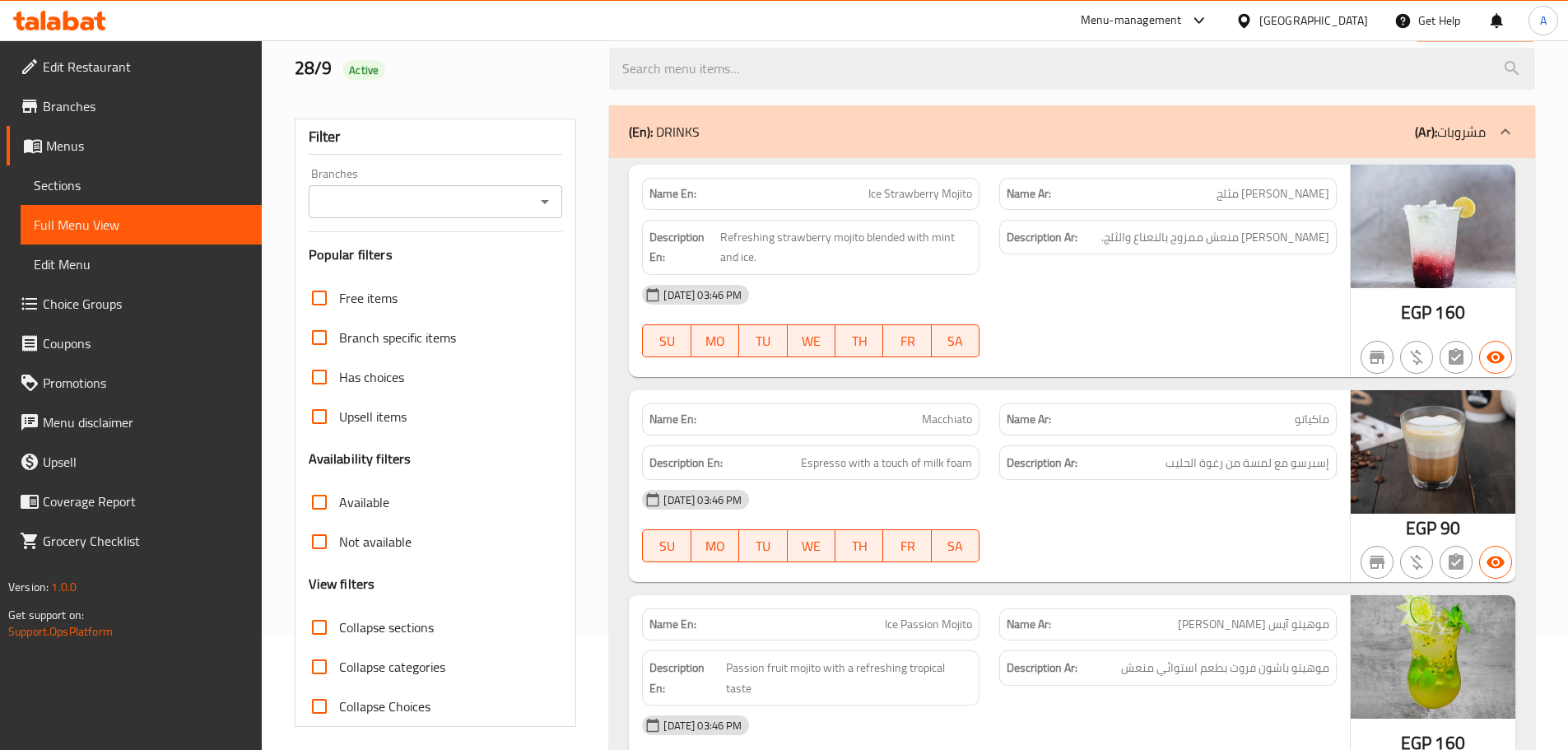
scroll to position [412, 0]
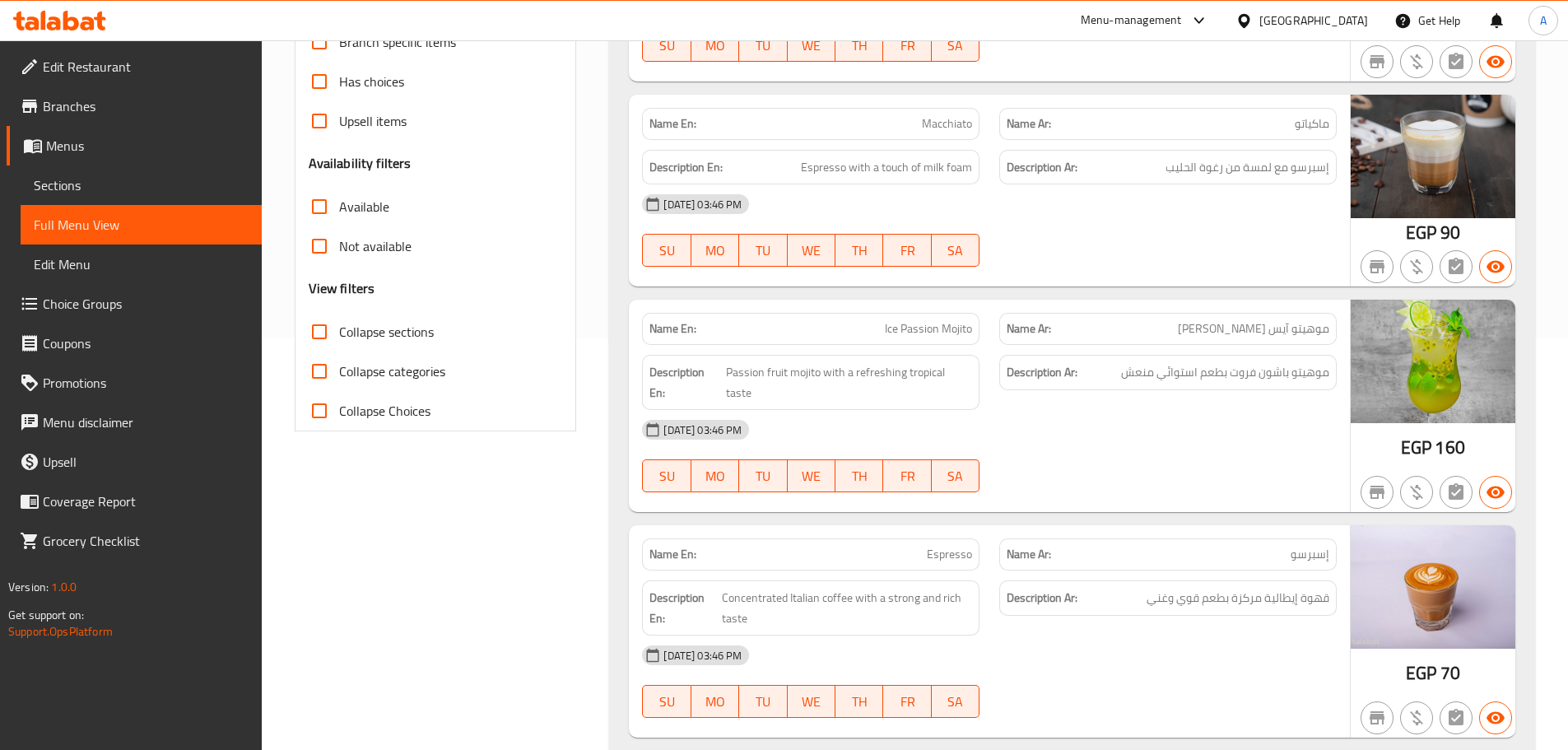
click at [89, 167] on link "Sections" at bounding box center [141, 185] width 241 height 39
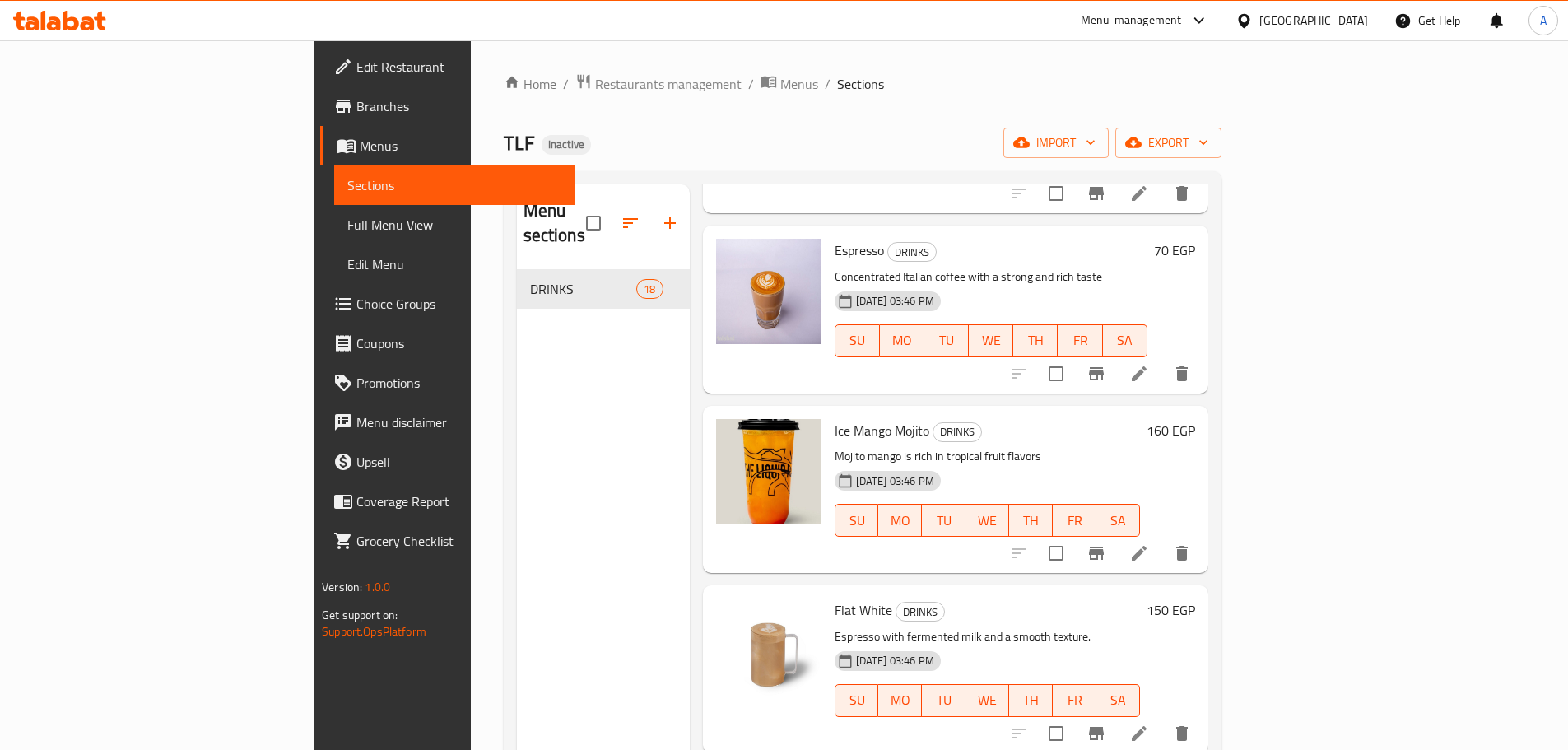
click at [1086, 420] on h6 "Ice Mango Mojito DRINKS" at bounding box center [988, 431] width 306 height 24
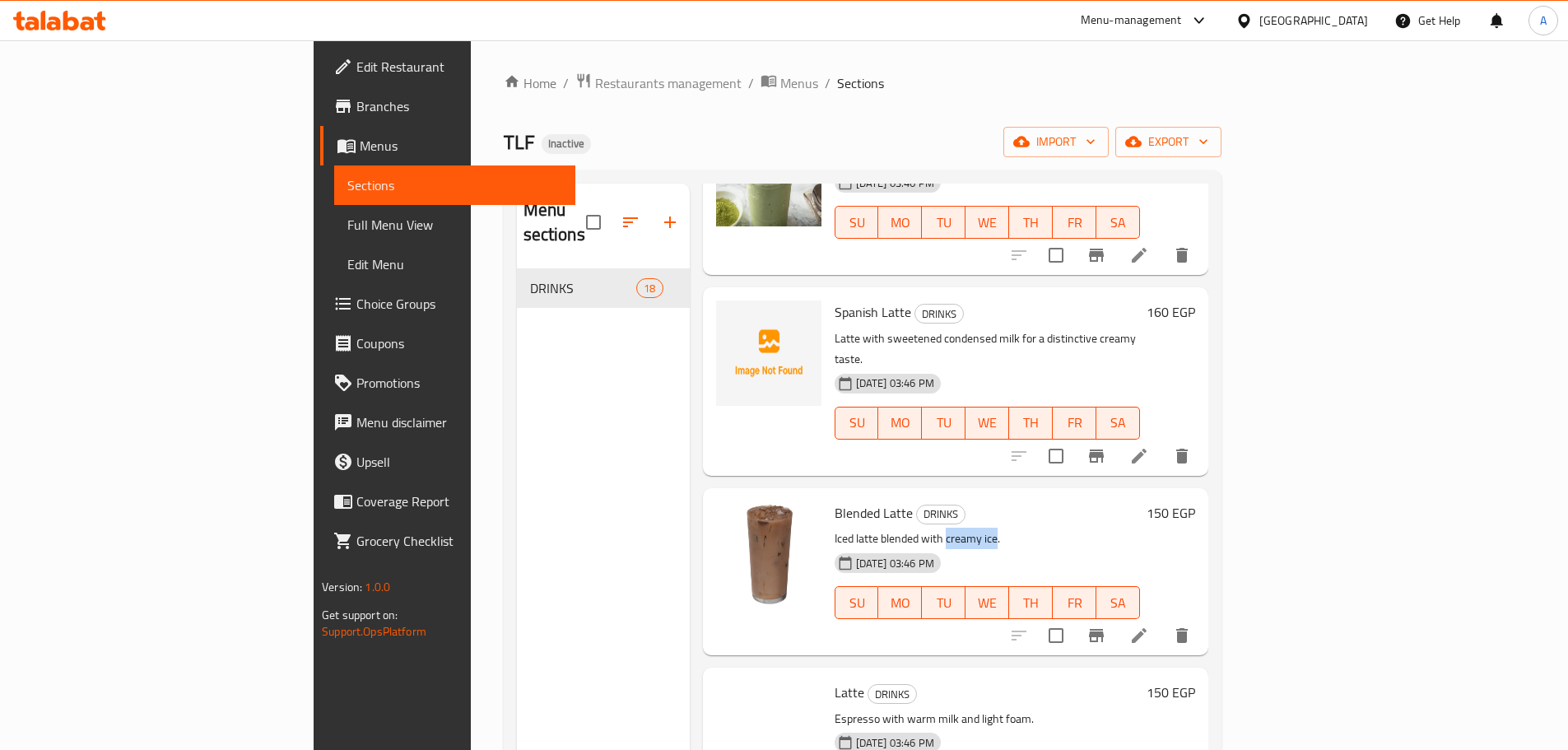
scroll to position [2290, 0]
click at [1150, 625] on icon at bounding box center [1139, 634] width 20 height 20
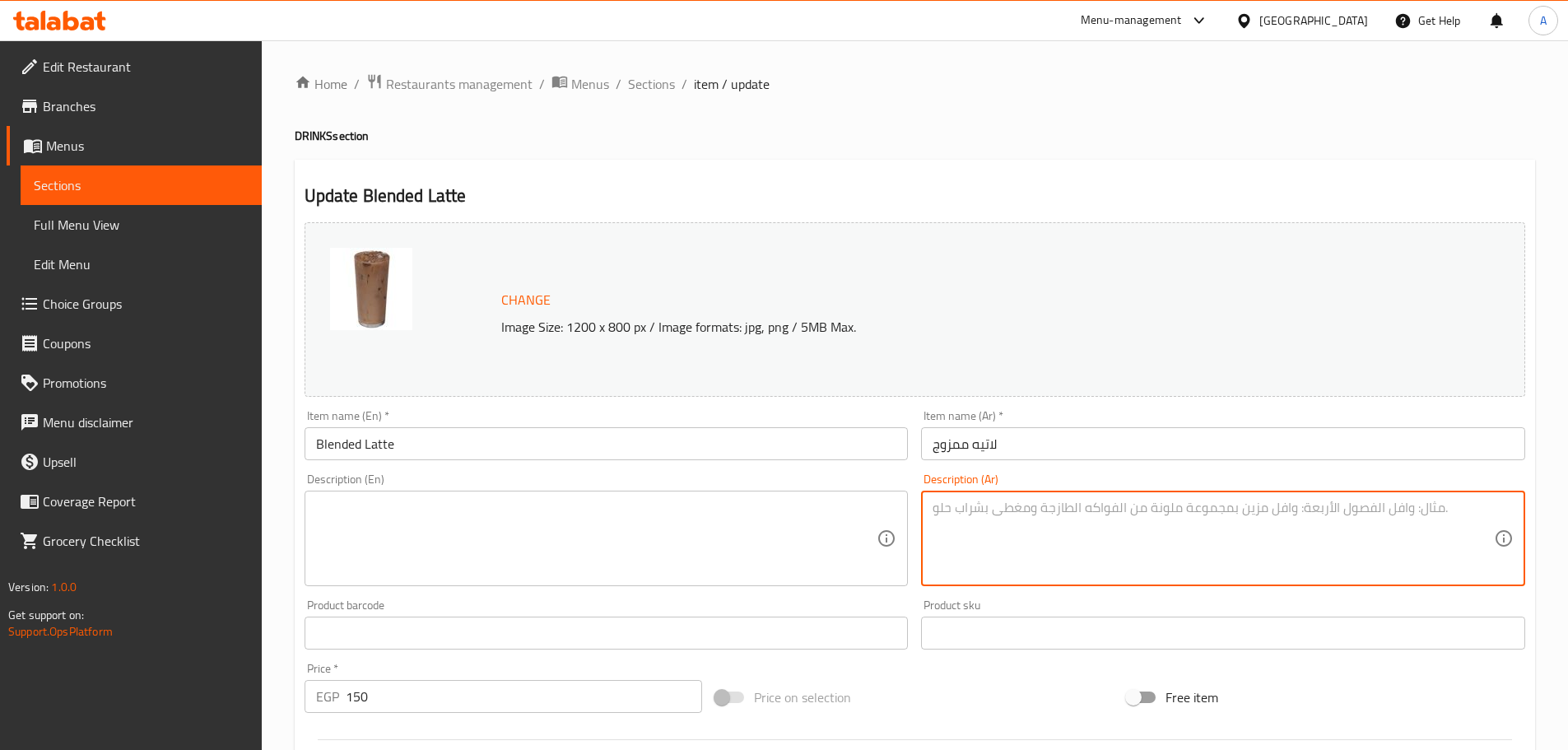
click at [625, 450] on input "Blended Latte" at bounding box center [607, 444] width 604 height 33
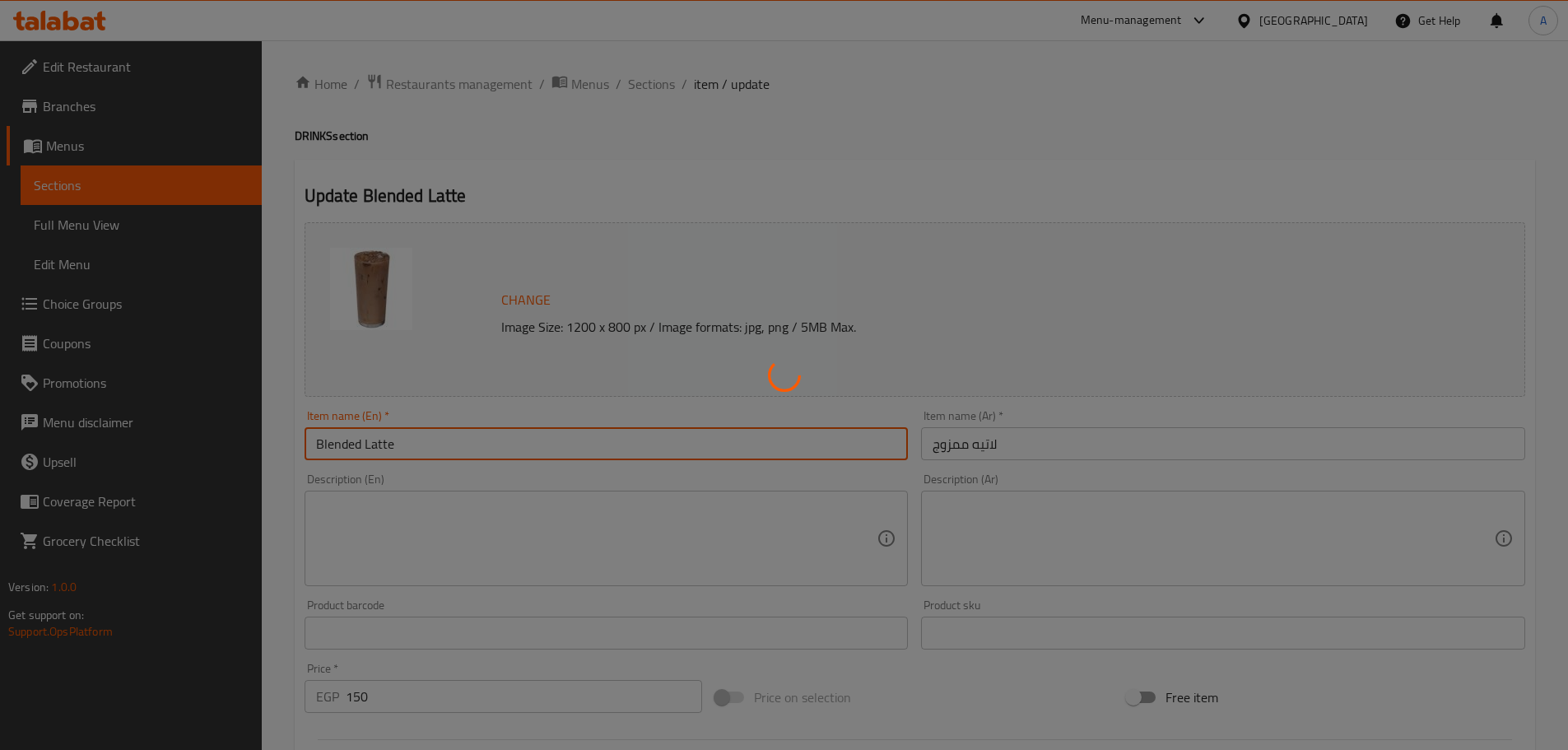
click at [124, 218] on div at bounding box center [784, 375] width 1568 height 750
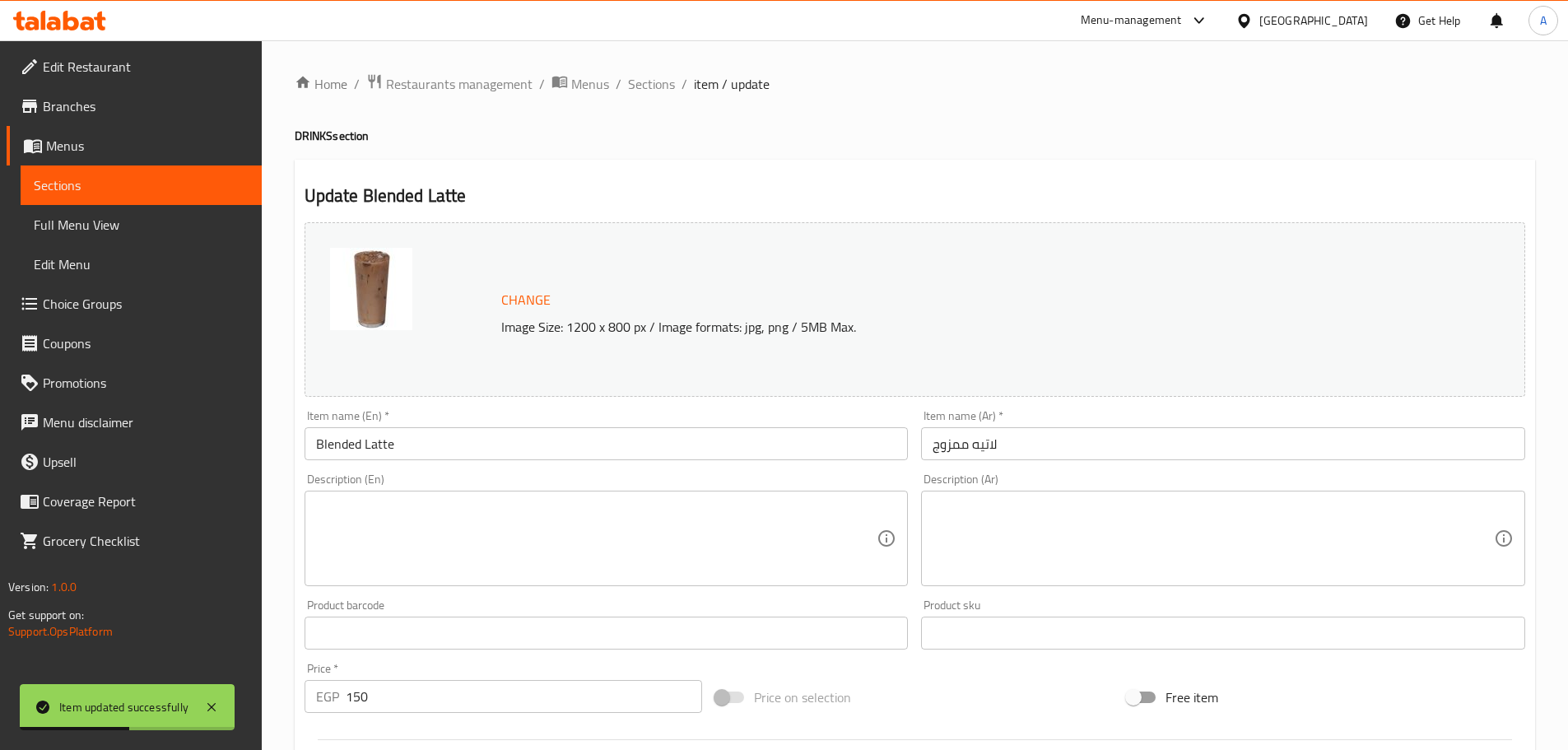
click at [73, 215] on span "Full Menu View" at bounding box center [140, 225] width 215 height 20
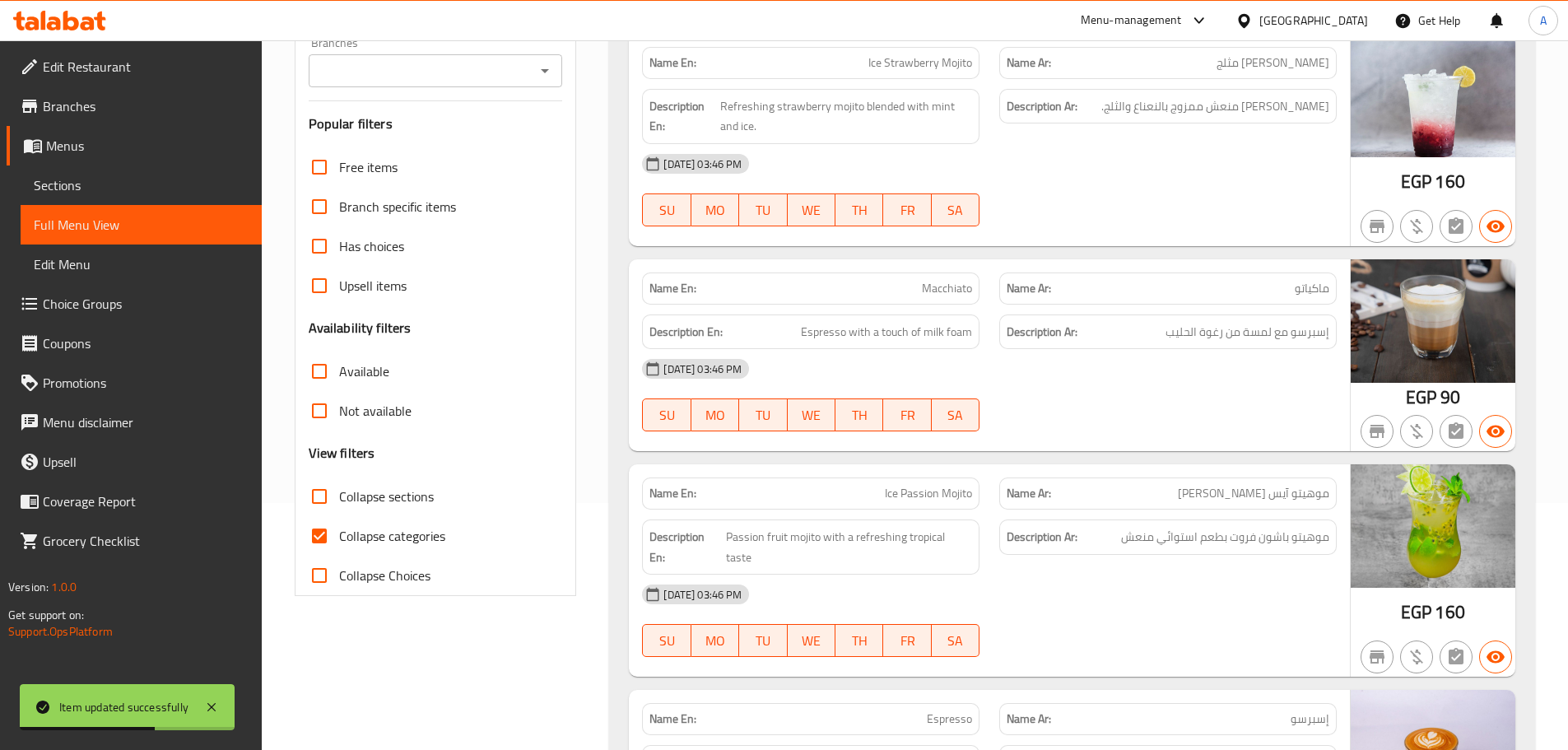
click at [337, 542] on input "Collapse categories" at bounding box center [319, 536] width 39 height 39
checkbox input "false"
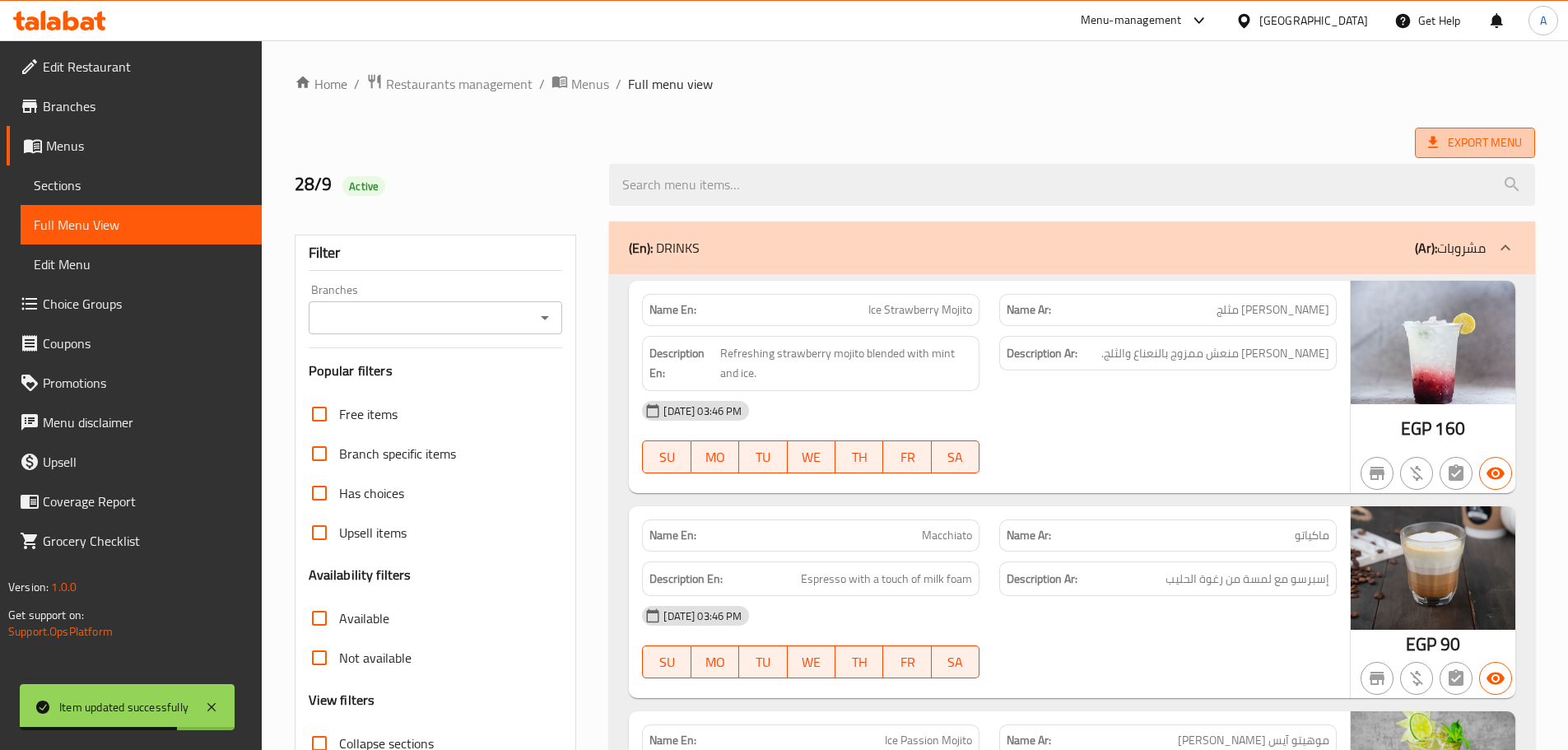
click at [1463, 132] on span "Export Menu" at bounding box center [1475, 142] width 94 height 21
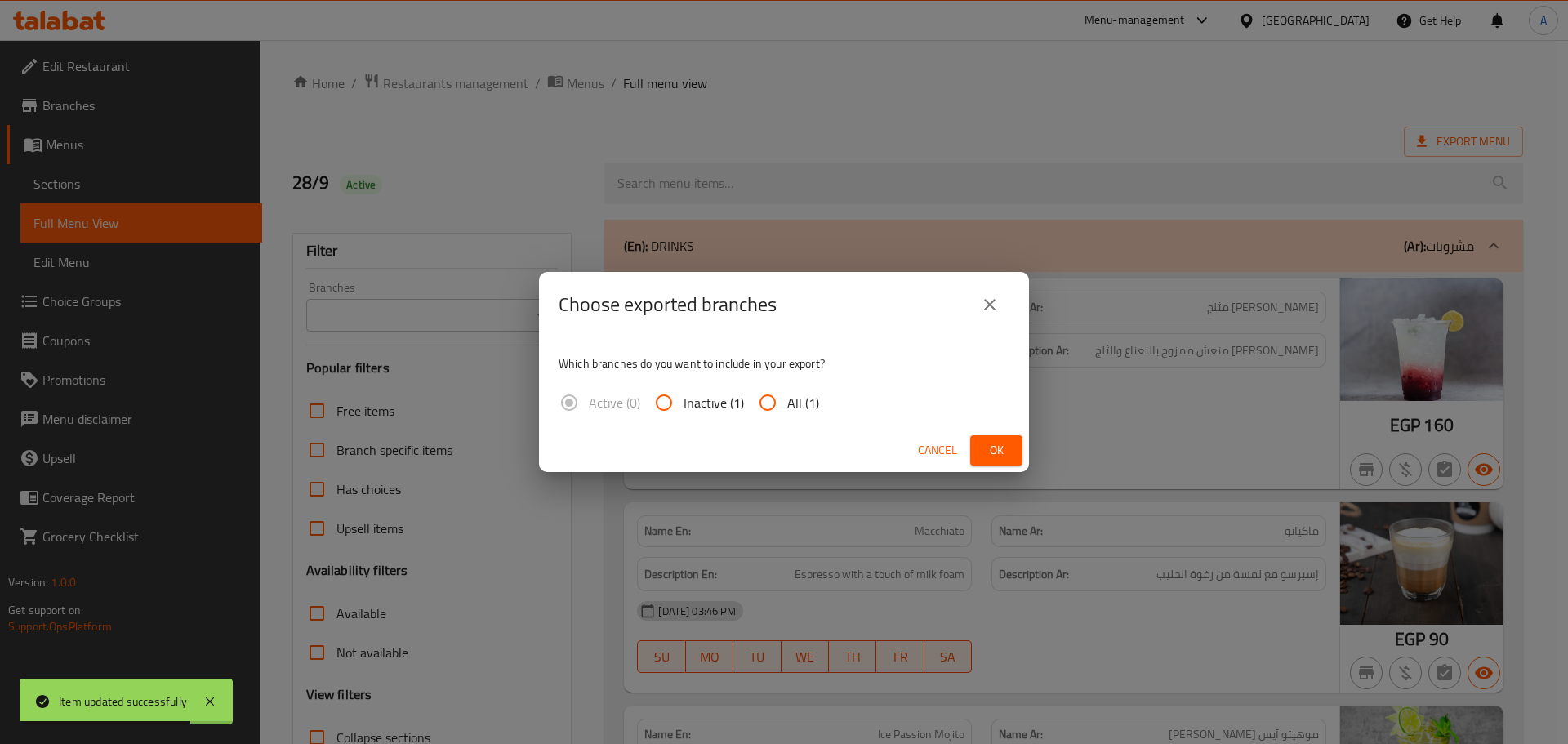
click at [775, 405] on input "All (1)" at bounding box center [767, 403] width 39 height 39
radio input "true"
click at [985, 443] on span "Ok" at bounding box center [995, 450] width 26 height 20
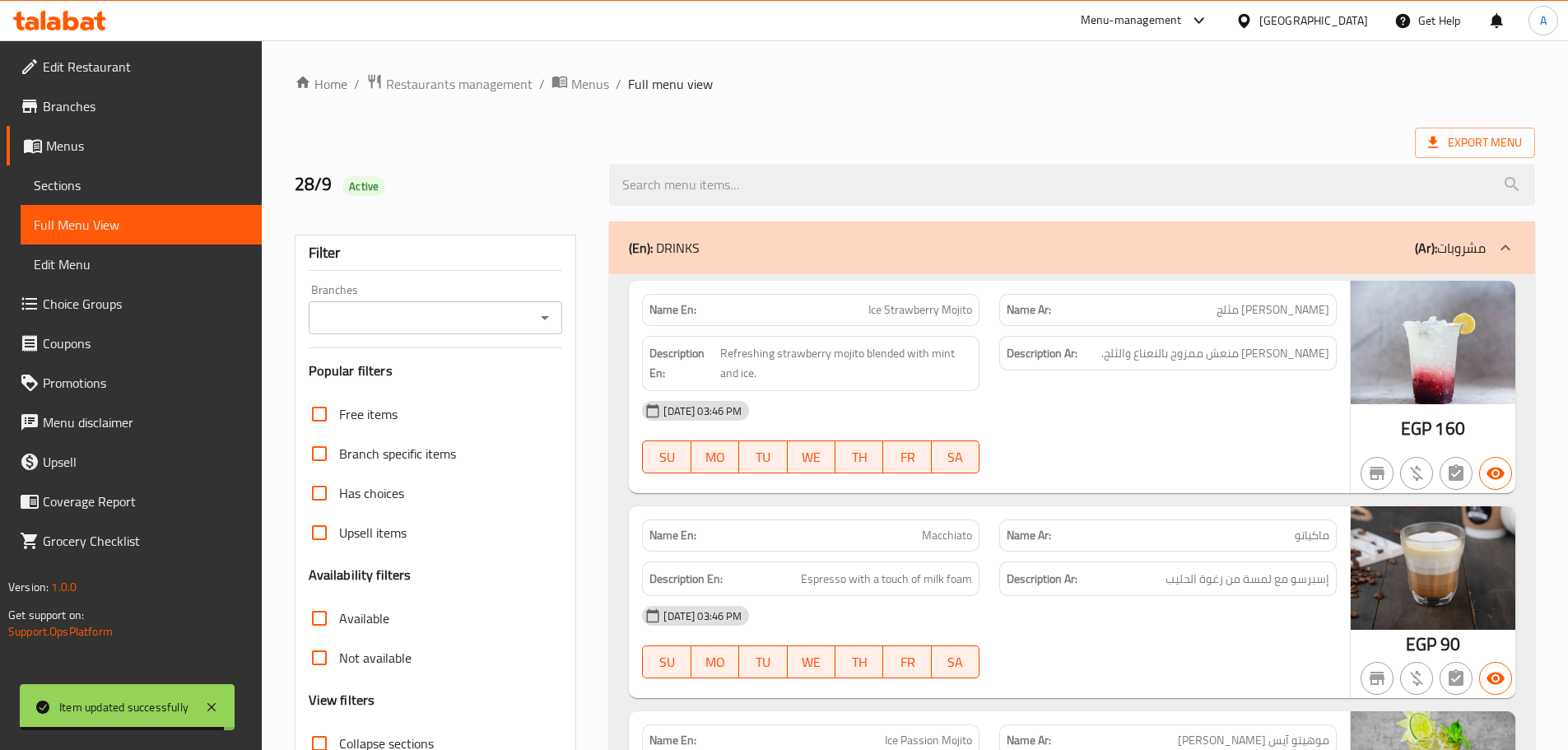
click at [1047, 428] on div "[DATE] 03:46 PM" at bounding box center [989, 411] width 714 height 39
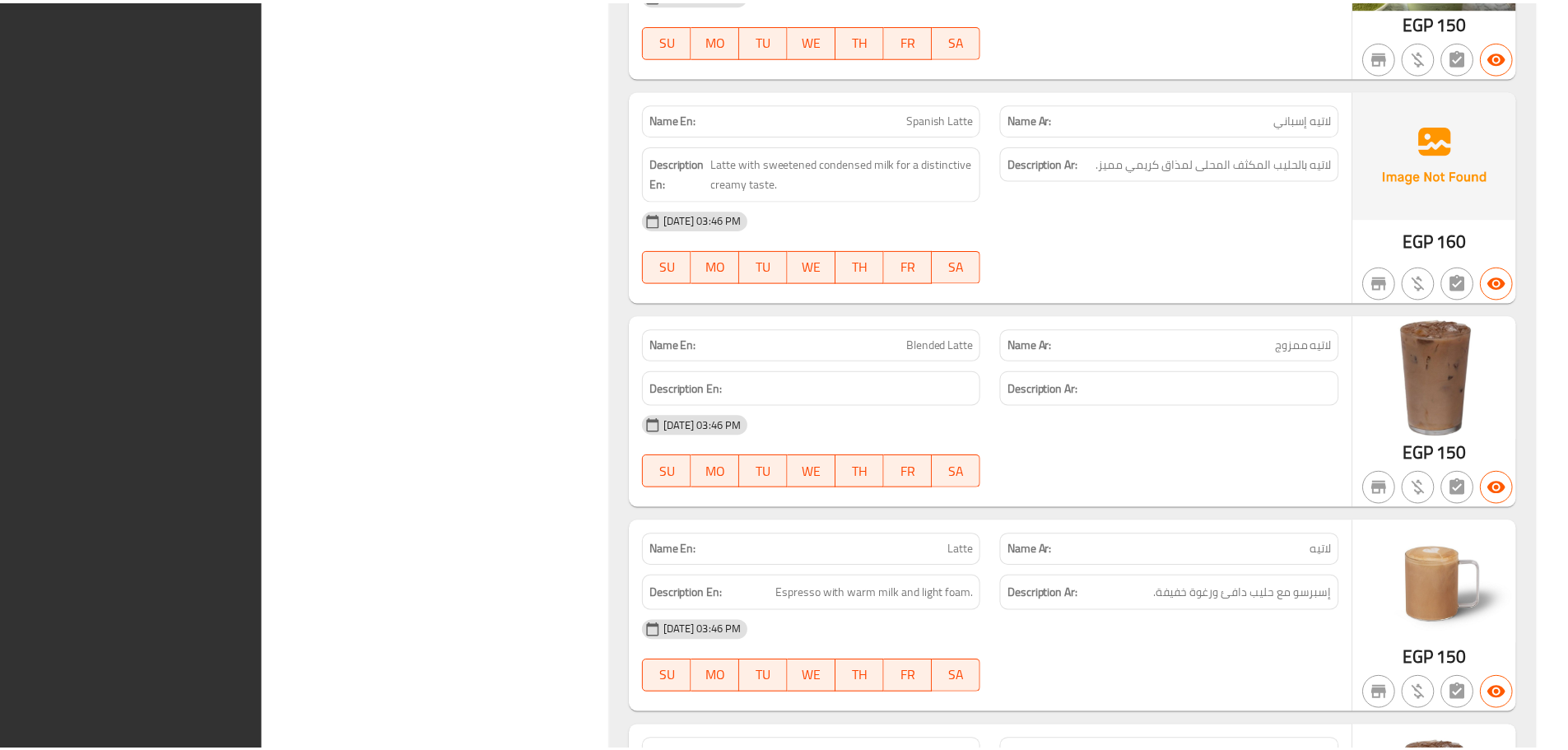
scroll to position [3363, 0]
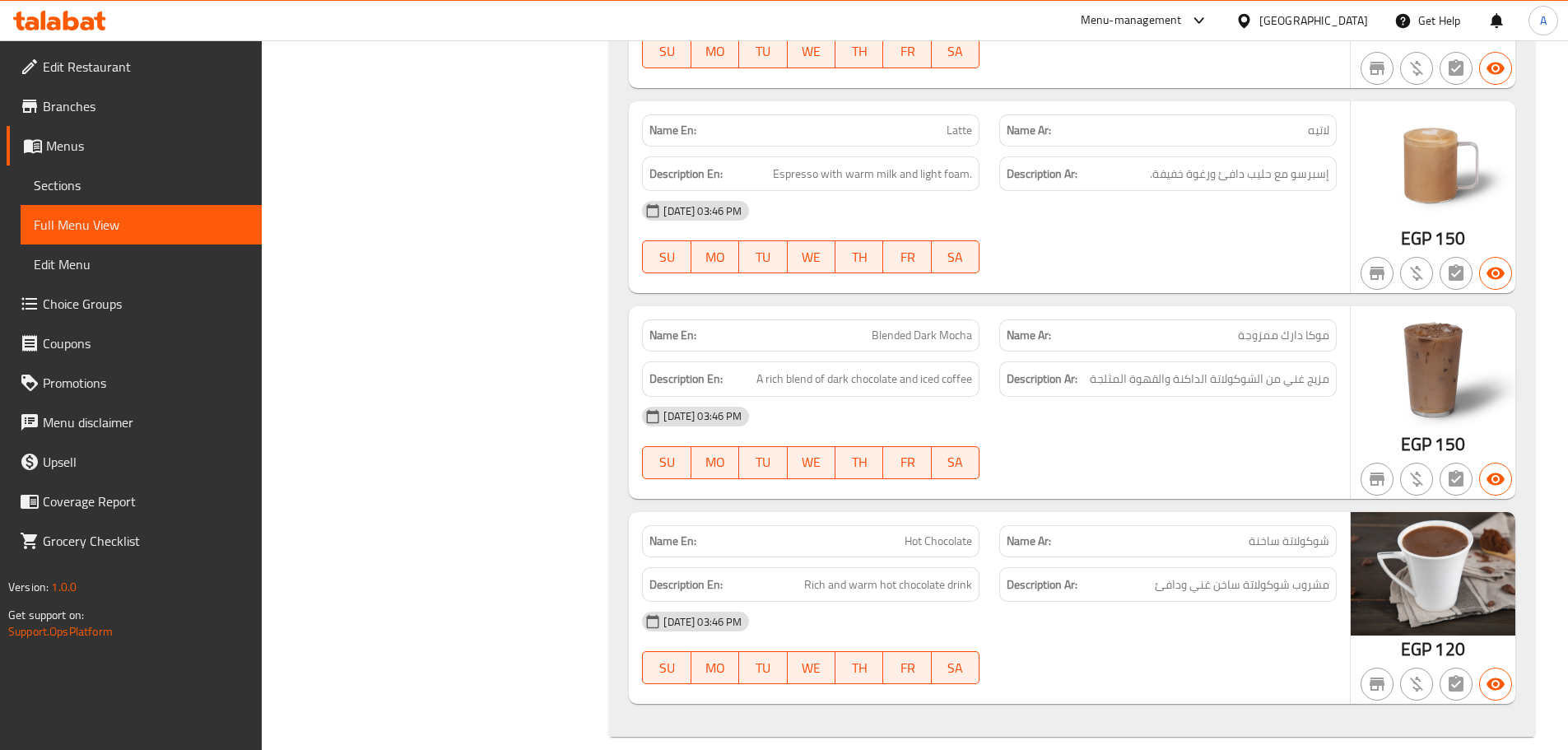
click at [111, 114] on span "Branches" at bounding box center [146, 106] width 206 height 20
